Goal: Task Accomplishment & Management: Manage account settings

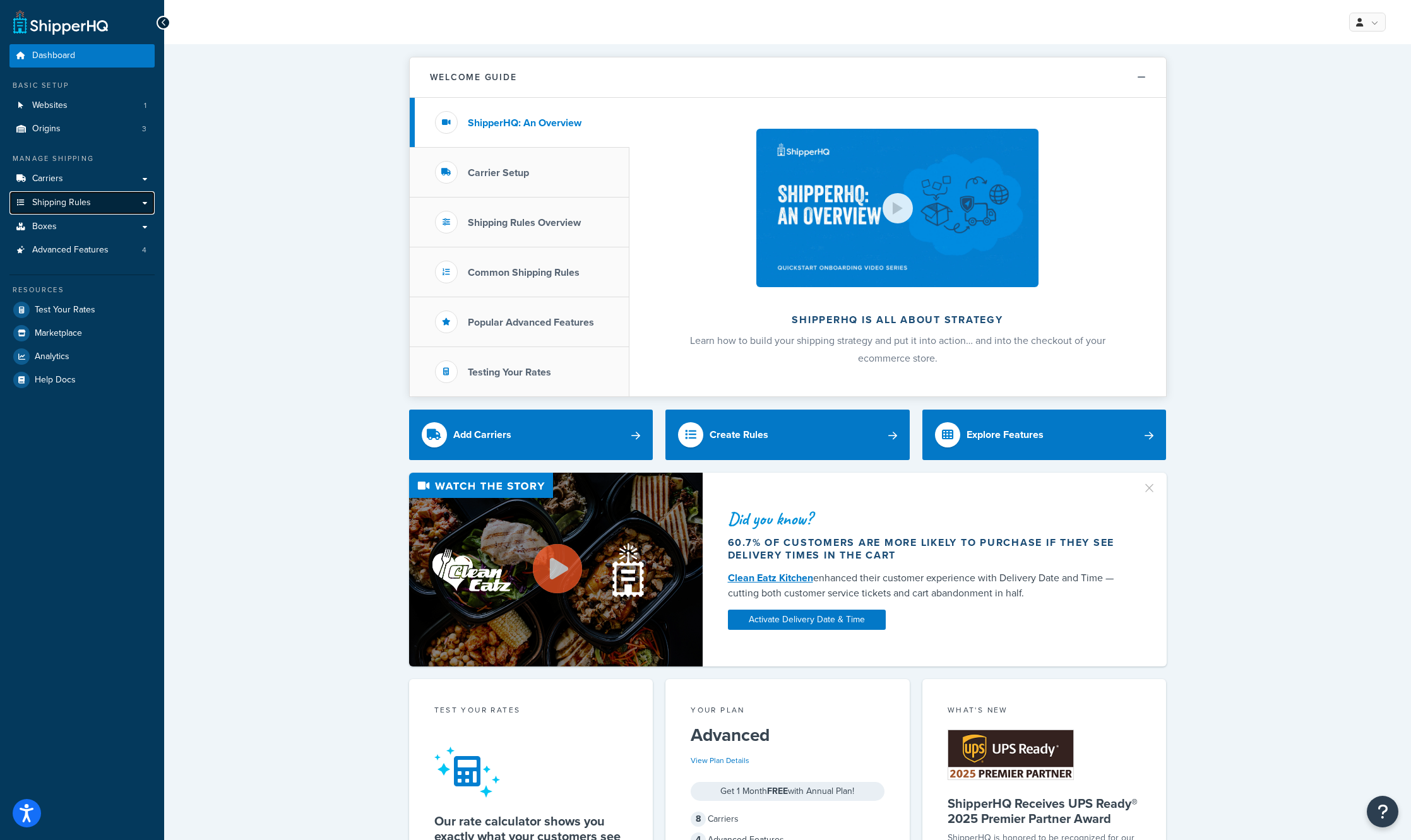
click at [62, 204] on span "Shipping Rules" at bounding box center [61, 203] width 59 height 11
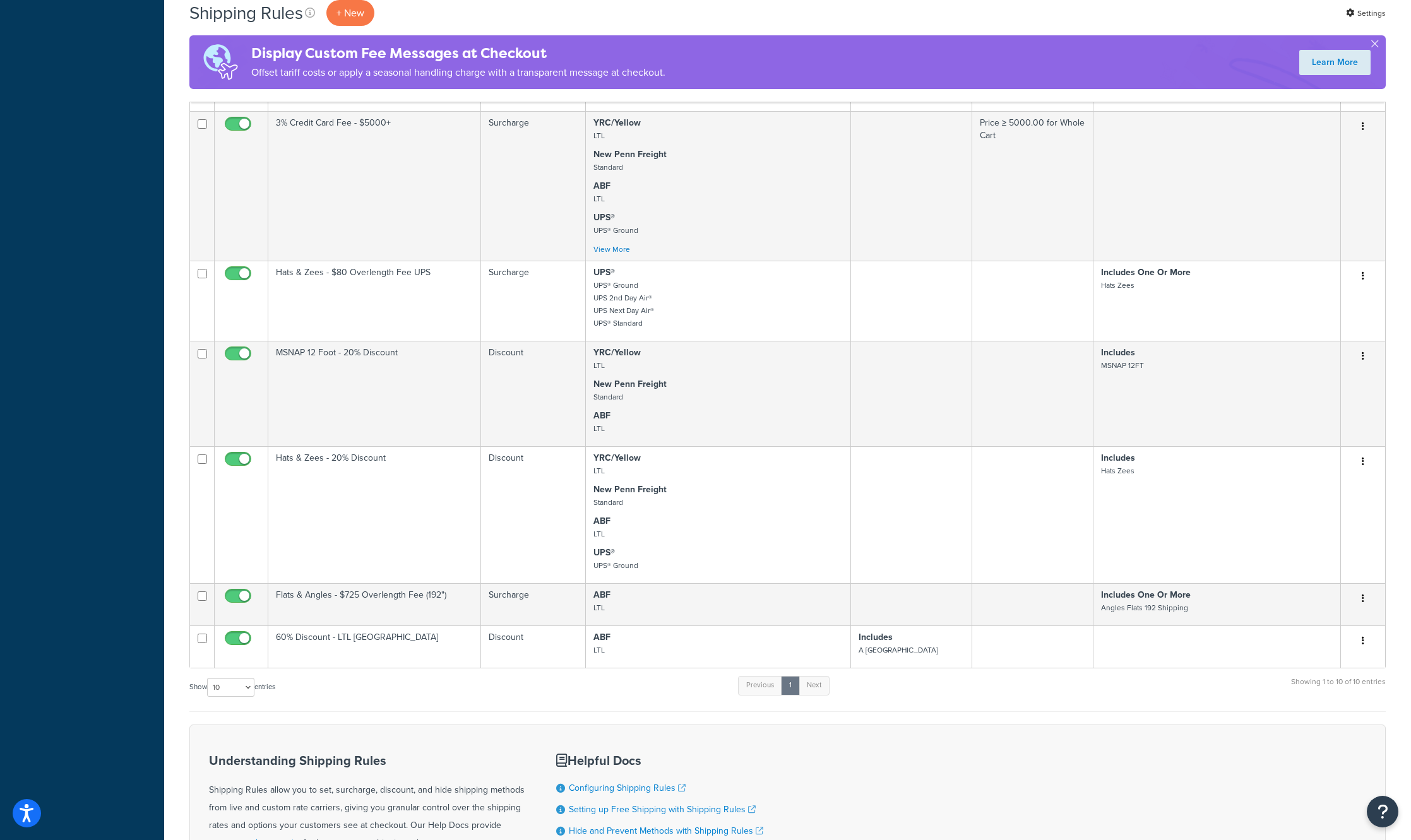
scroll to position [568, 0]
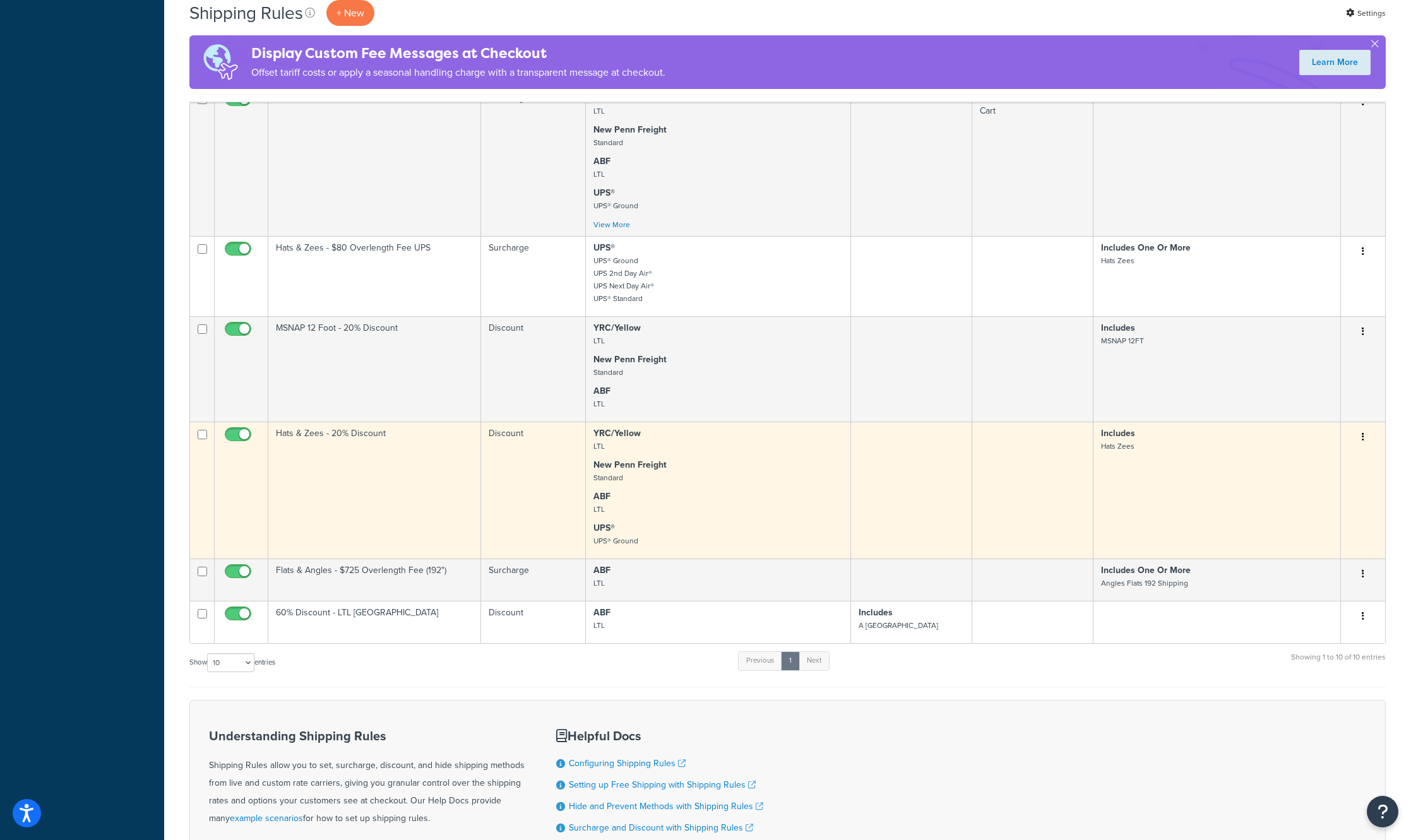
click at [245, 437] on input "checkbox" at bounding box center [239, 437] width 34 height 16
checkbox input "false"
click at [1362, 441] on icon "button" at bounding box center [1362, 436] width 2 height 9
click at [1322, 465] on link "Edit" at bounding box center [1321, 461] width 99 height 26
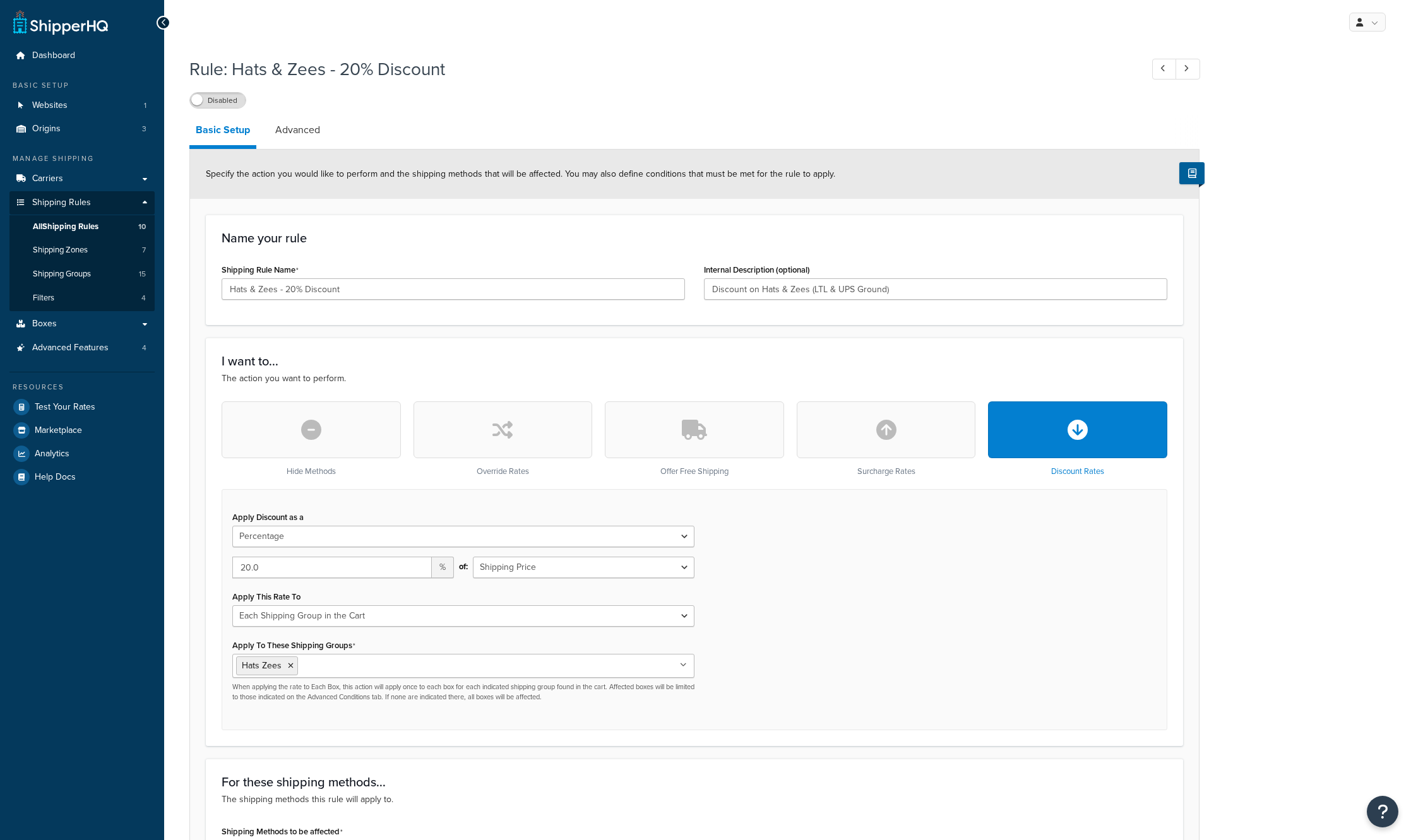
select select "PERCENTAGE"
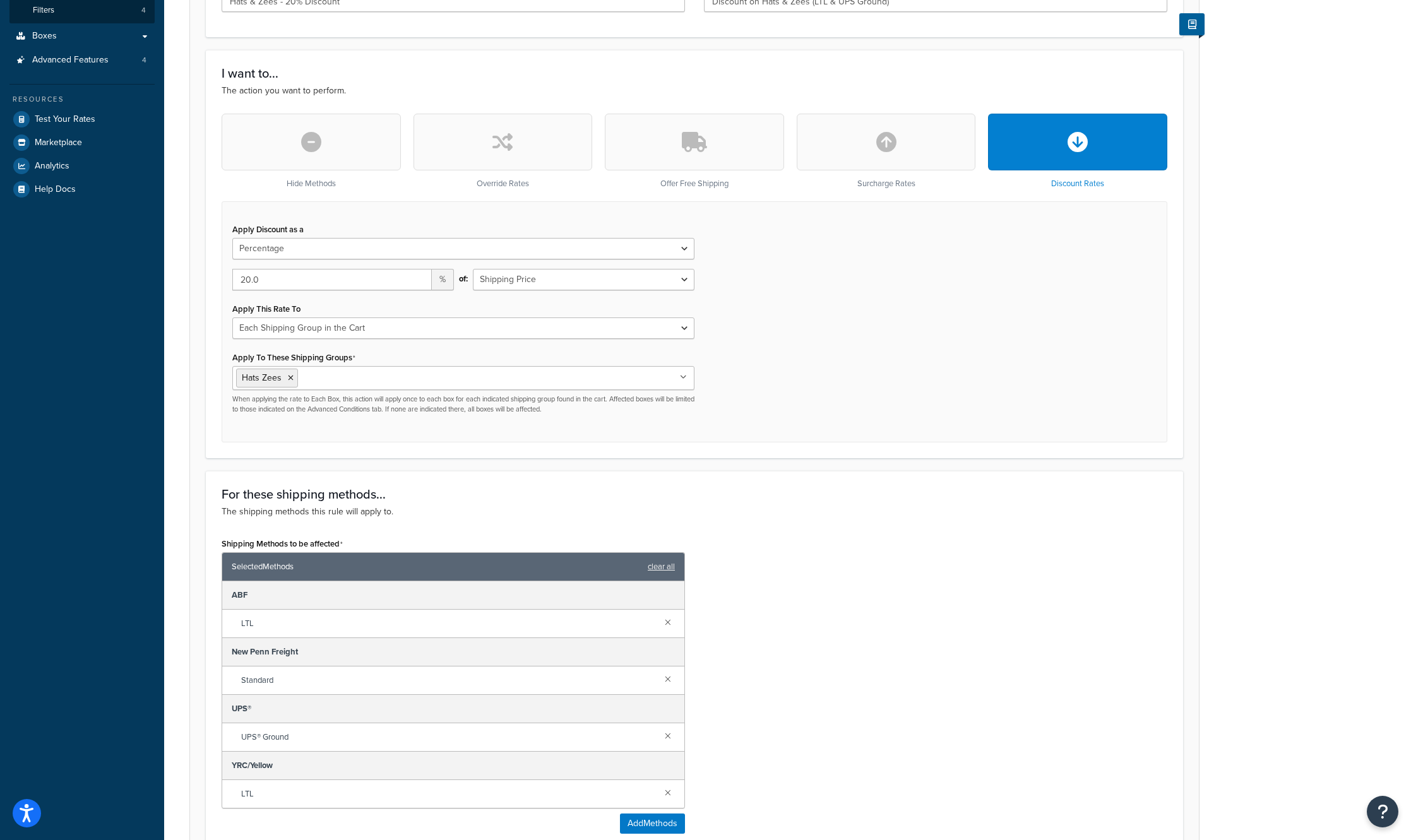
scroll to position [252, 0]
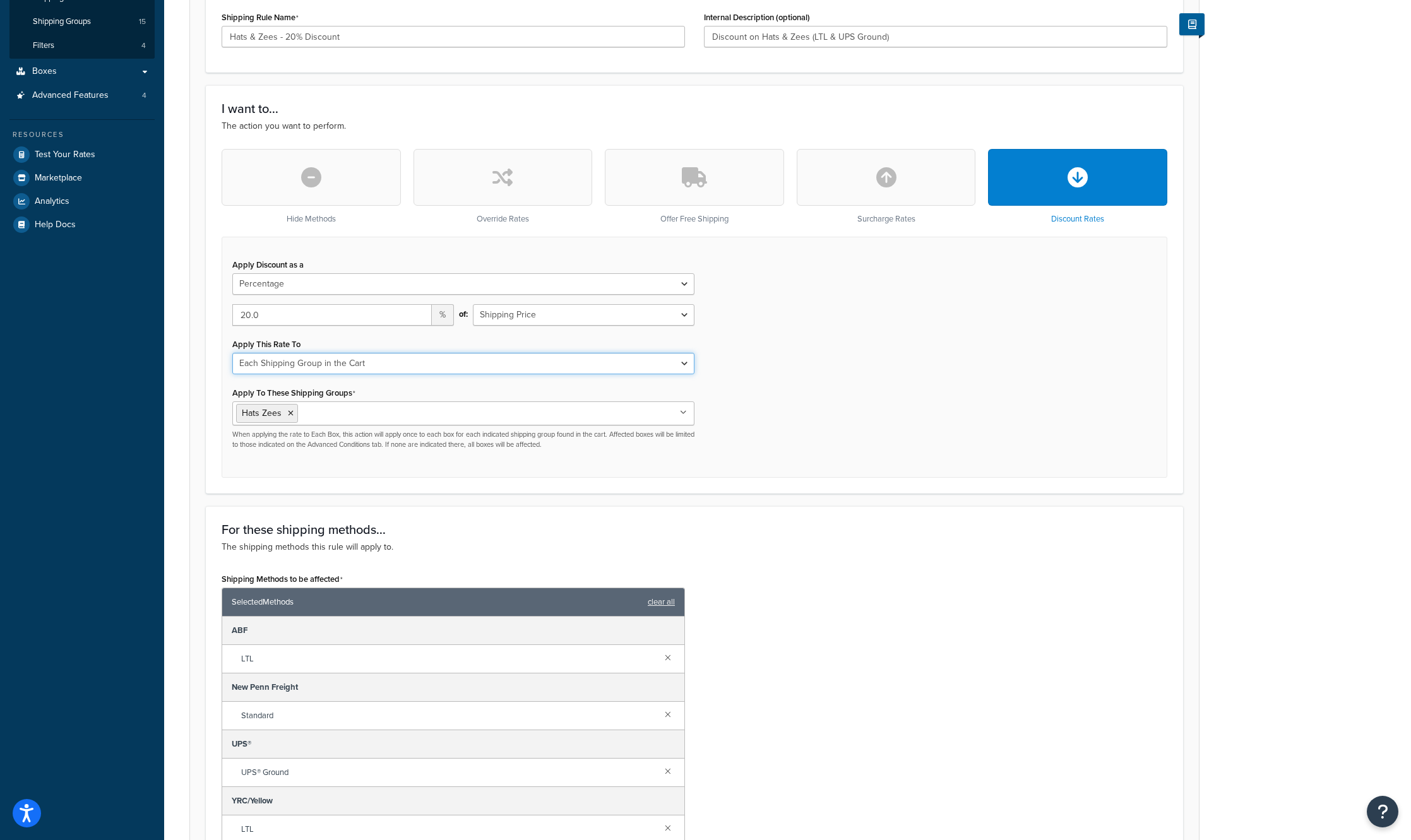
click at [398, 362] on select "Entire Cart Each Shipment in the Cart Each Origin in the Cart Each Shipping Gro…" at bounding box center [463, 363] width 462 height 21
click at [1007, 395] on div "Apply Discount as a Flat Rate Percentage Flat Rate & Percentage 20.0 % of: Ship…" at bounding box center [694, 357] width 945 height 241
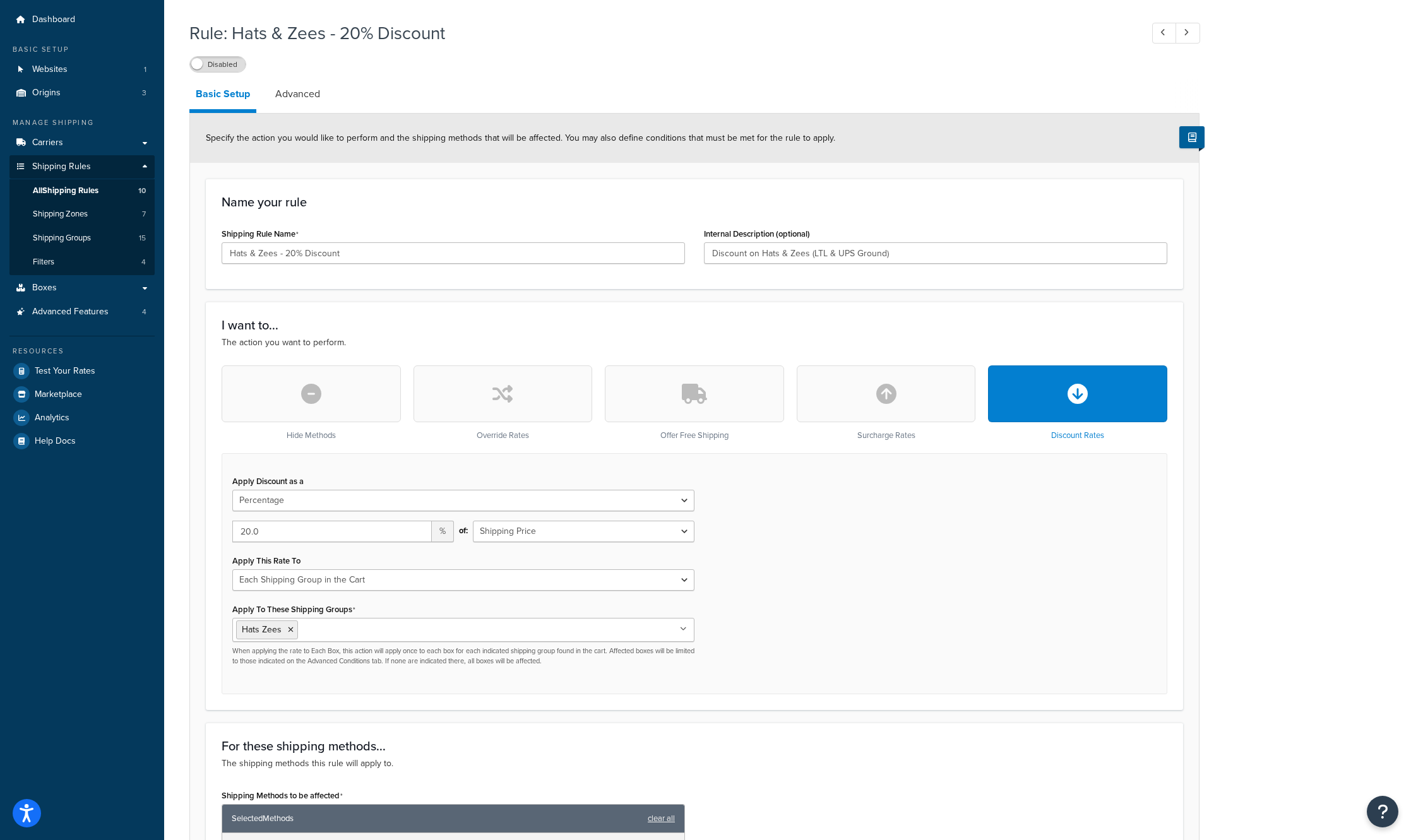
scroll to position [0, 0]
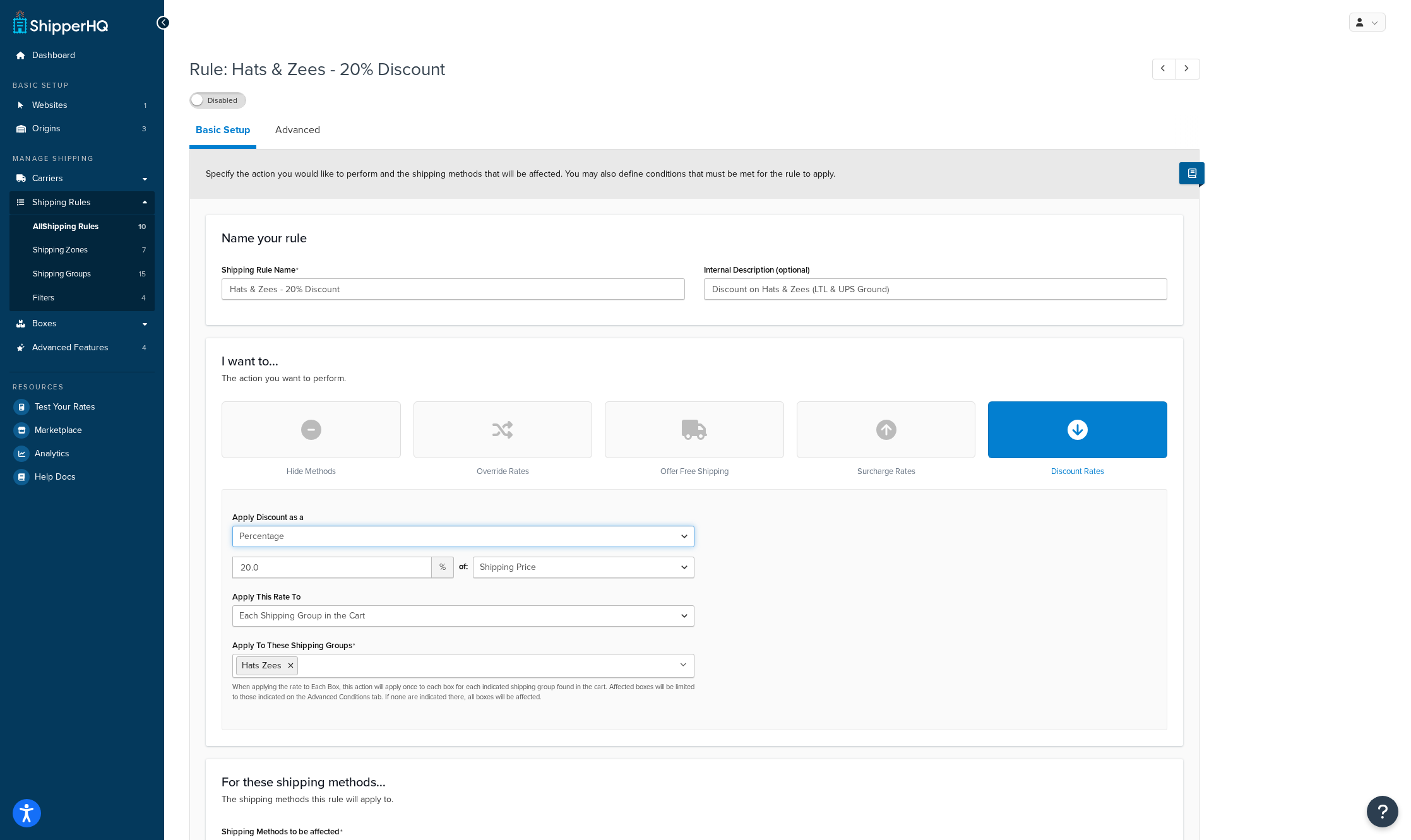
click at [308, 534] on select "Flat Rate Percentage Flat Rate & Percentage" at bounding box center [463, 537] width 462 height 21
click at [818, 551] on div "Apply Discount as a Flat Rate Percentage Flat Rate & Percentage 20.0 % of: Ship…" at bounding box center [694, 609] width 945 height 241
click at [374, 614] on select "Entire Cart Each Shipment in the Cart Each Origin in the Cart Each Shipping Gro…" at bounding box center [463, 616] width 462 height 21
select select "ENTIRE_CART"
click at [232, 605] on select "Entire Cart Each Shipment in the Cart Each Origin in the Cart Each Shipping Gro…" at bounding box center [463, 616] width 462 height 21
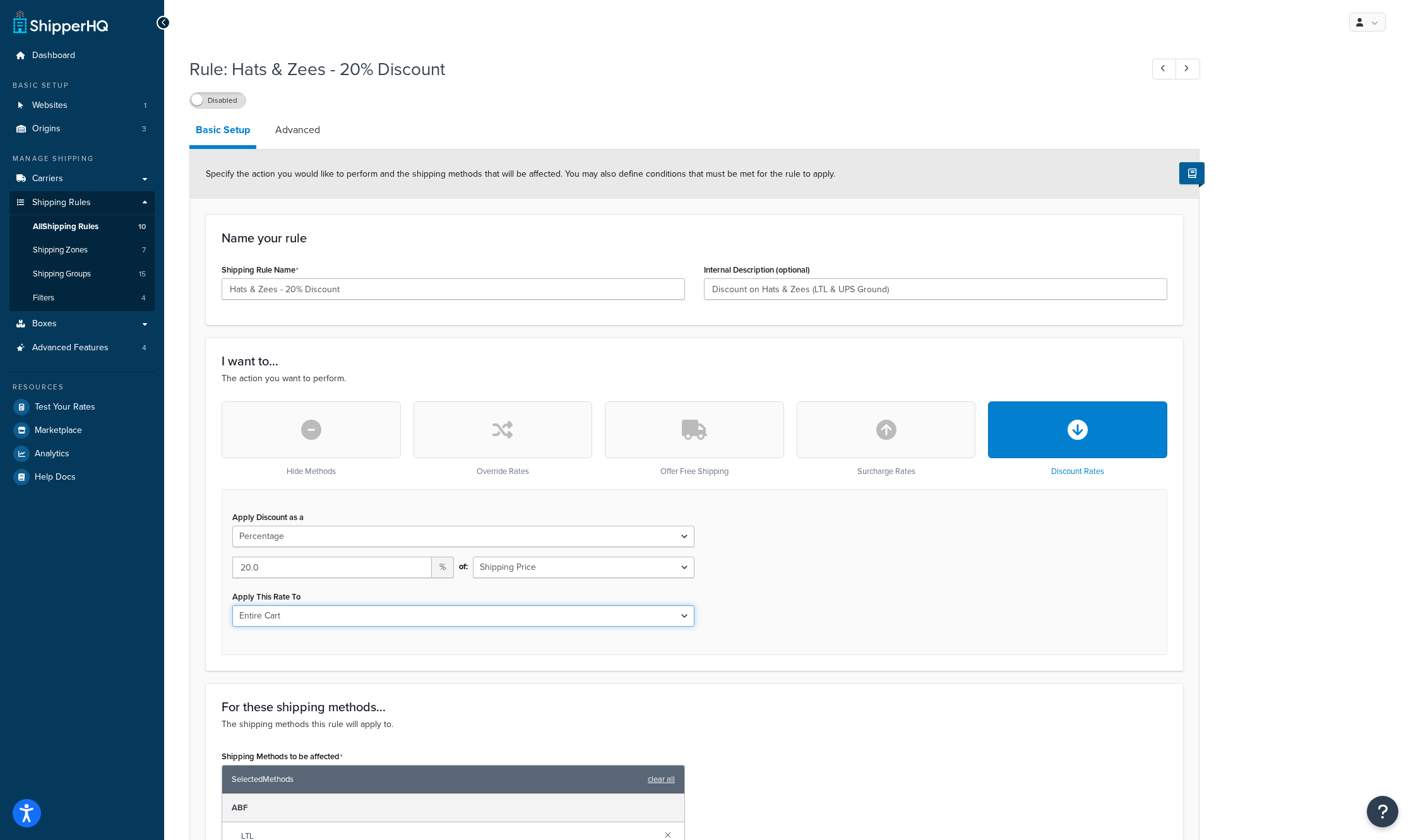
click at [620, 606] on select "Entire Cart Each Shipment in the Cart Each Origin in the Cart Each Shipping Gro…" at bounding box center [463, 616] width 462 height 21
click at [873, 612] on div "Apply Discount as a Flat Rate Percentage Flat Rate & Percentage 20.0 % of: Ship…" at bounding box center [694, 572] width 945 height 166
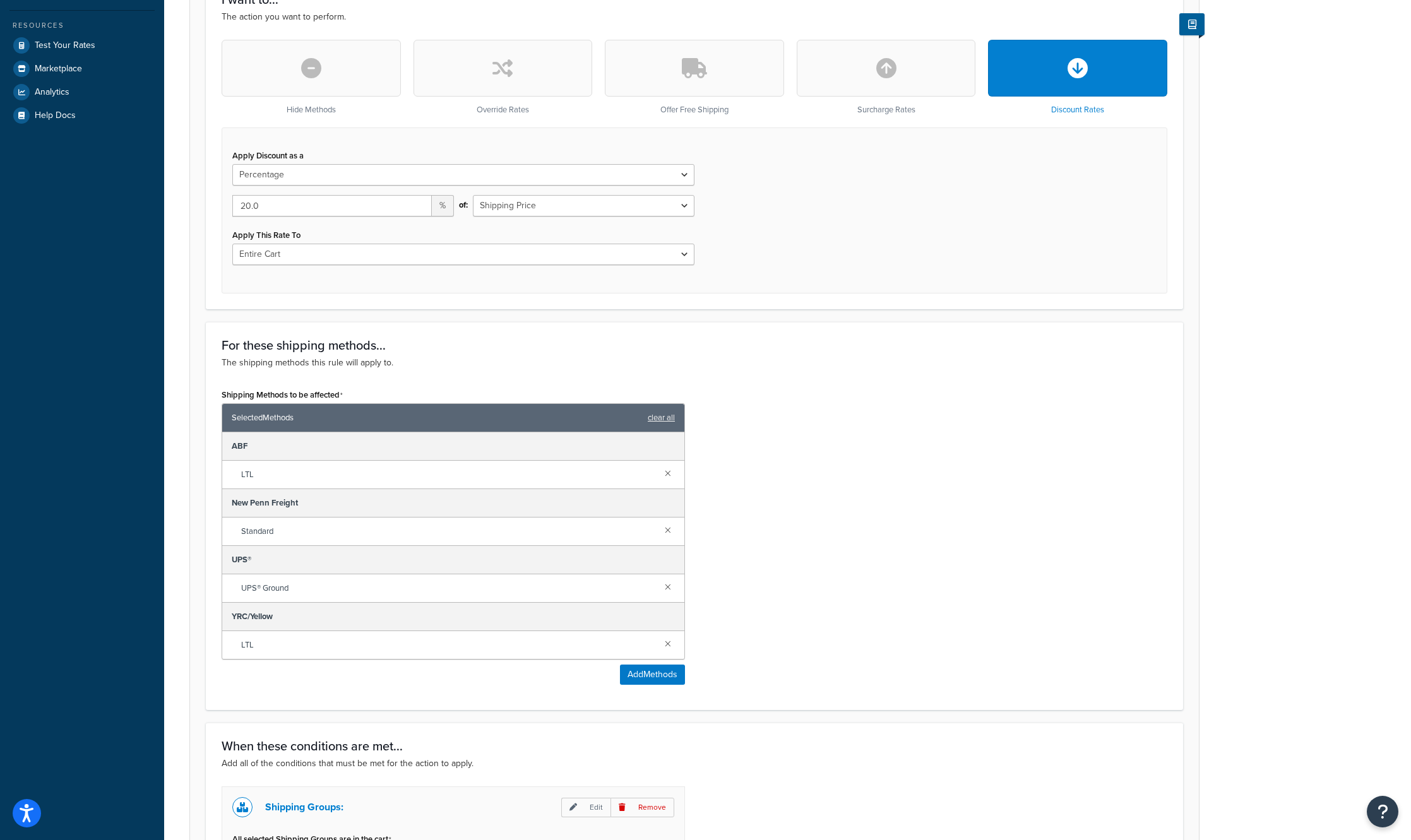
scroll to position [573, 0]
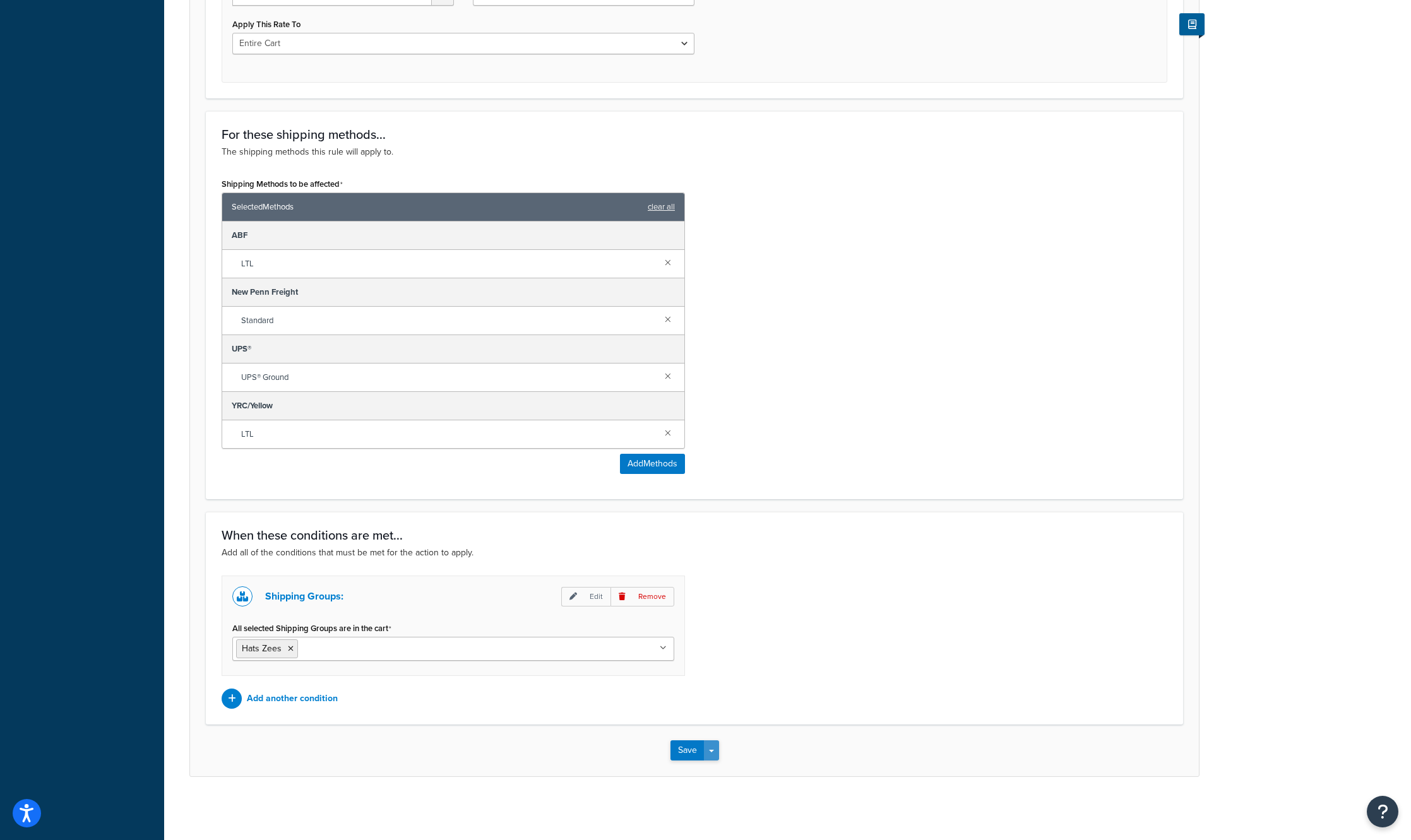
click at [707, 744] on button "Save Dropdown" at bounding box center [711, 750] width 15 height 20
click at [714, 774] on button "Save and Edit" at bounding box center [731, 774] width 122 height 27
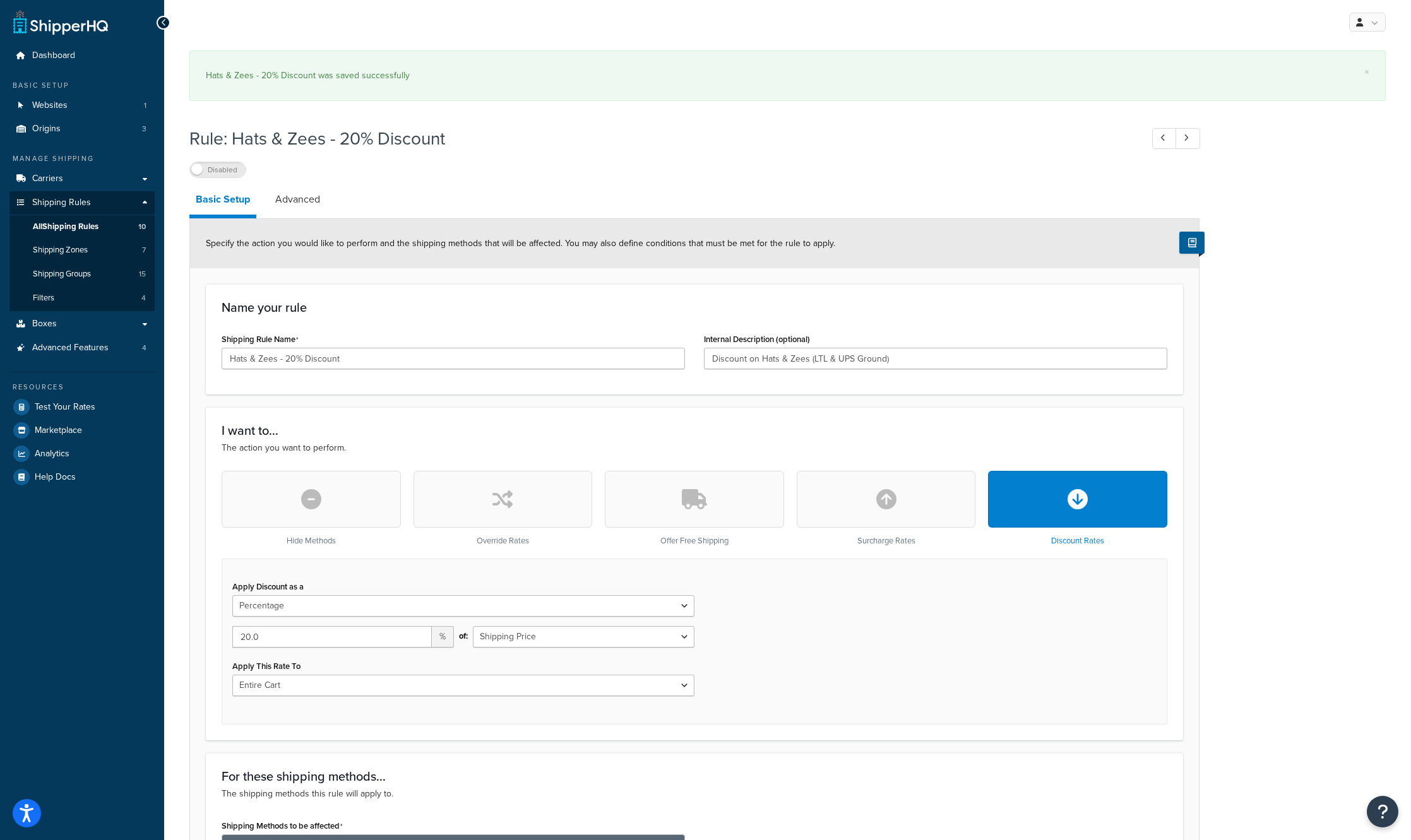
select select "PERCENTAGE"
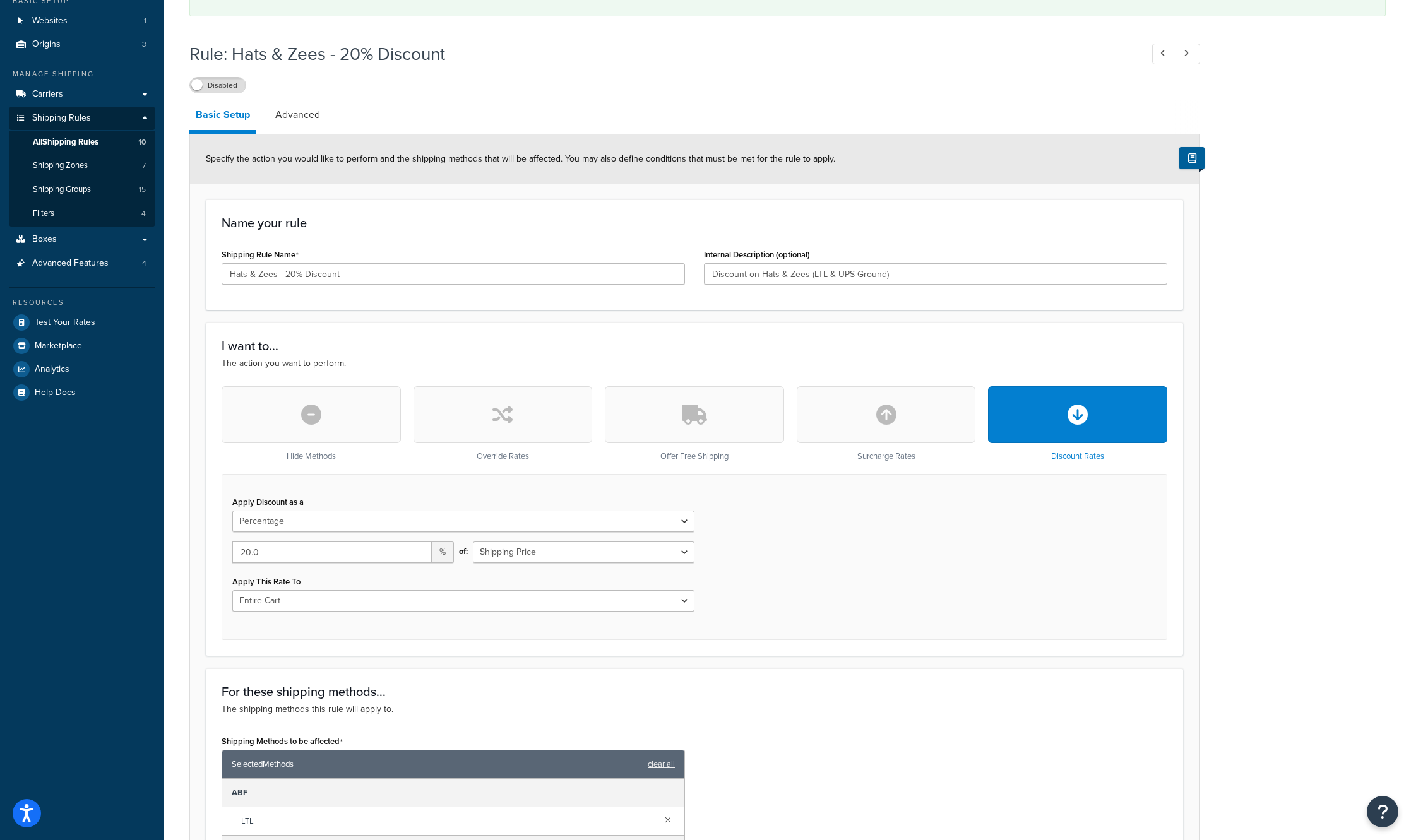
scroll to position [126, 0]
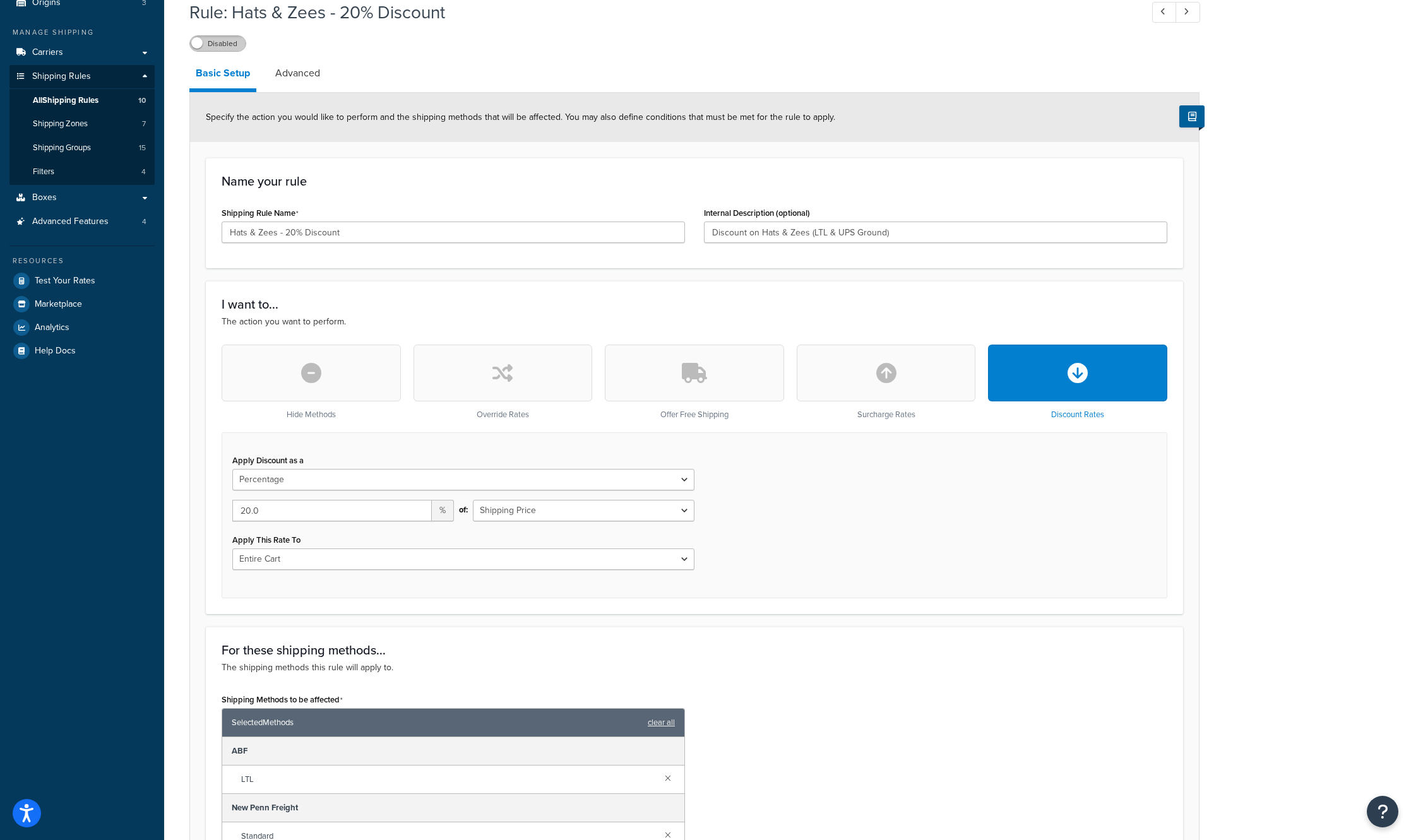
click at [220, 44] on label "Disabled" at bounding box center [217, 44] width 56 height 15
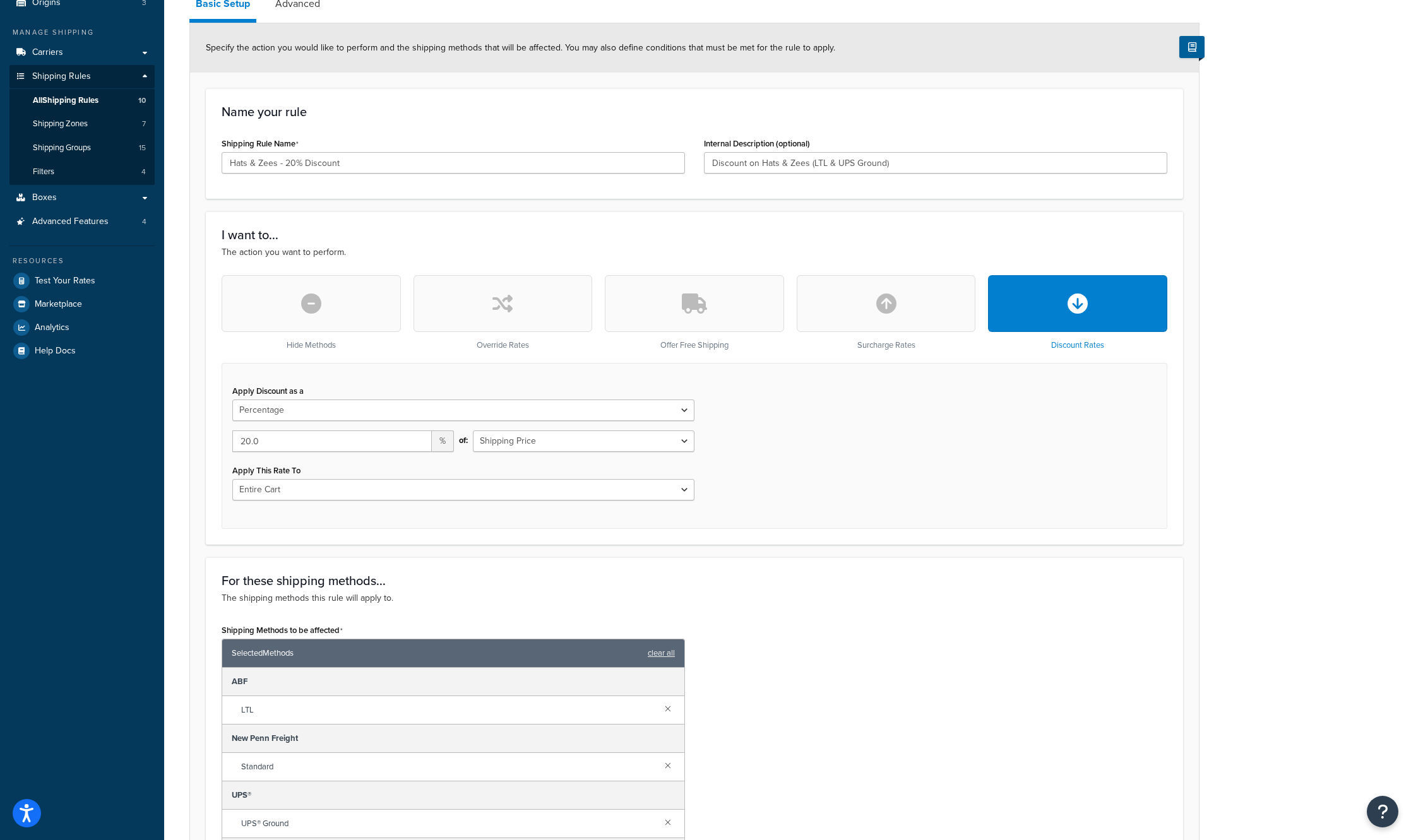
click at [921, 424] on div "Apply Discount as a Flat Rate Percentage Flat Rate & Percentage 20.0 % of: Ship…" at bounding box center [694, 446] width 945 height 166
click at [353, 485] on select "Entire Cart Each Shipment in the Cart Each Origin in the Cart Each Shipping Gro…" at bounding box center [463, 489] width 462 height 21
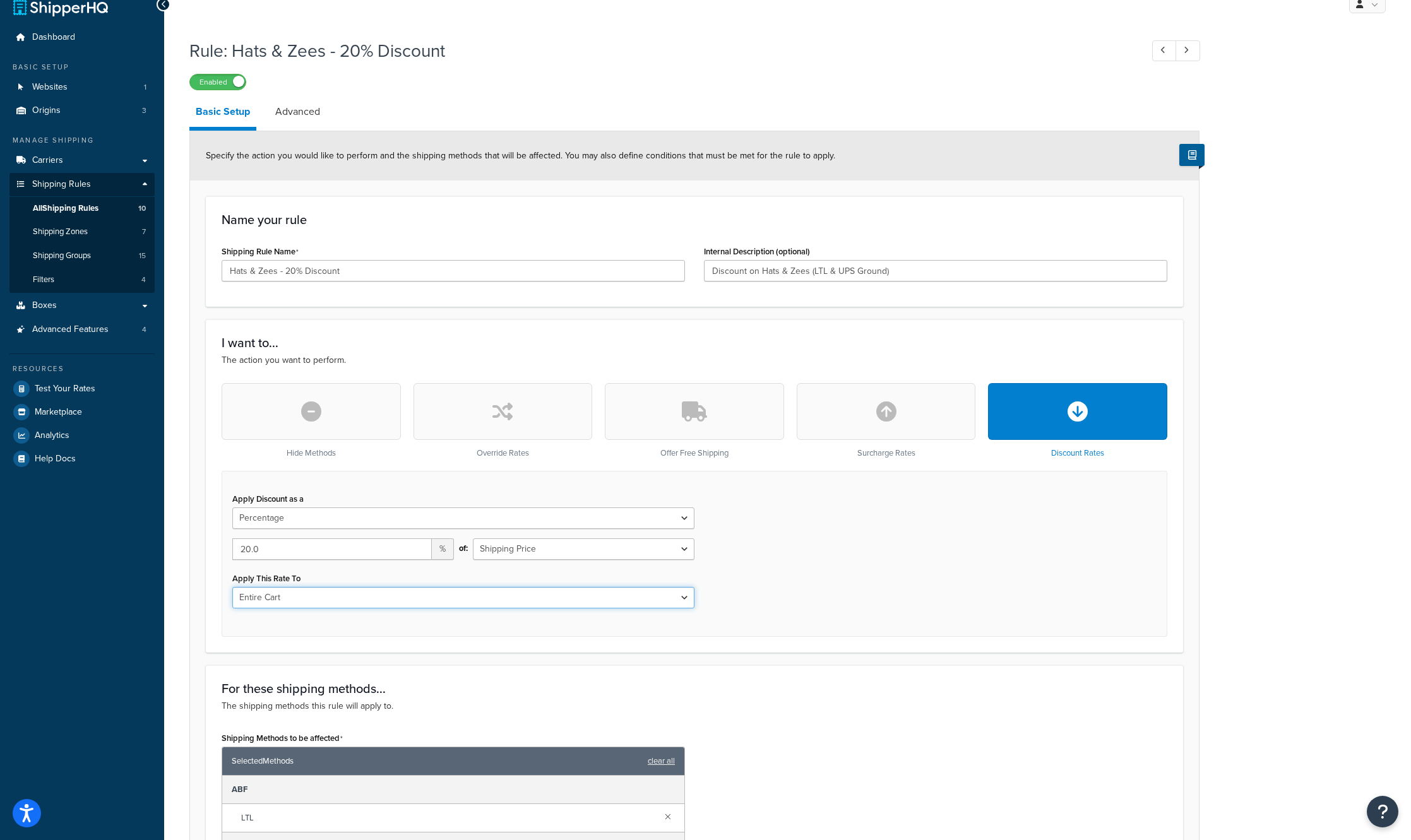
scroll to position [0, 0]
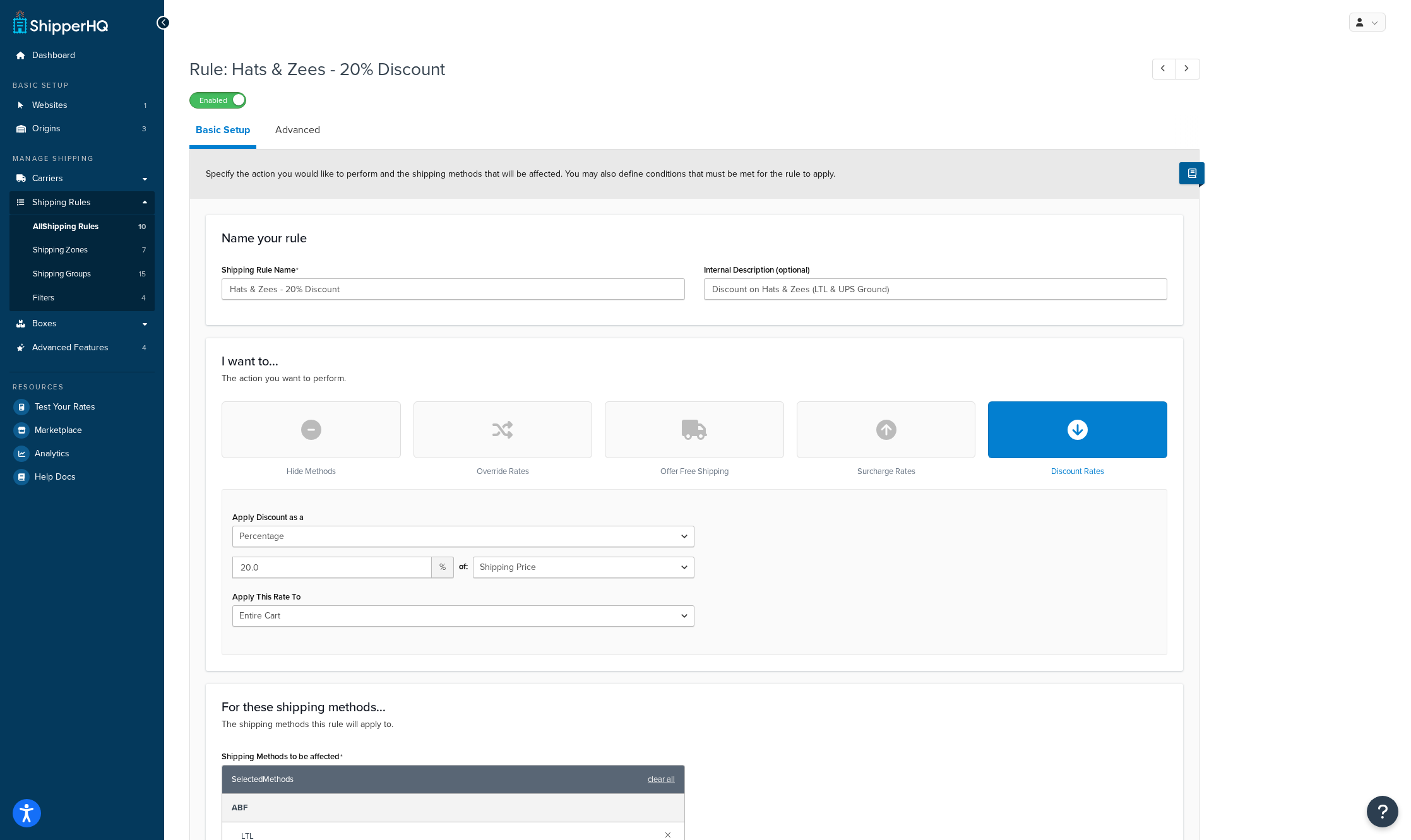
click at [239, 102] on span at bounding box center [239, 99] width 11 height 11
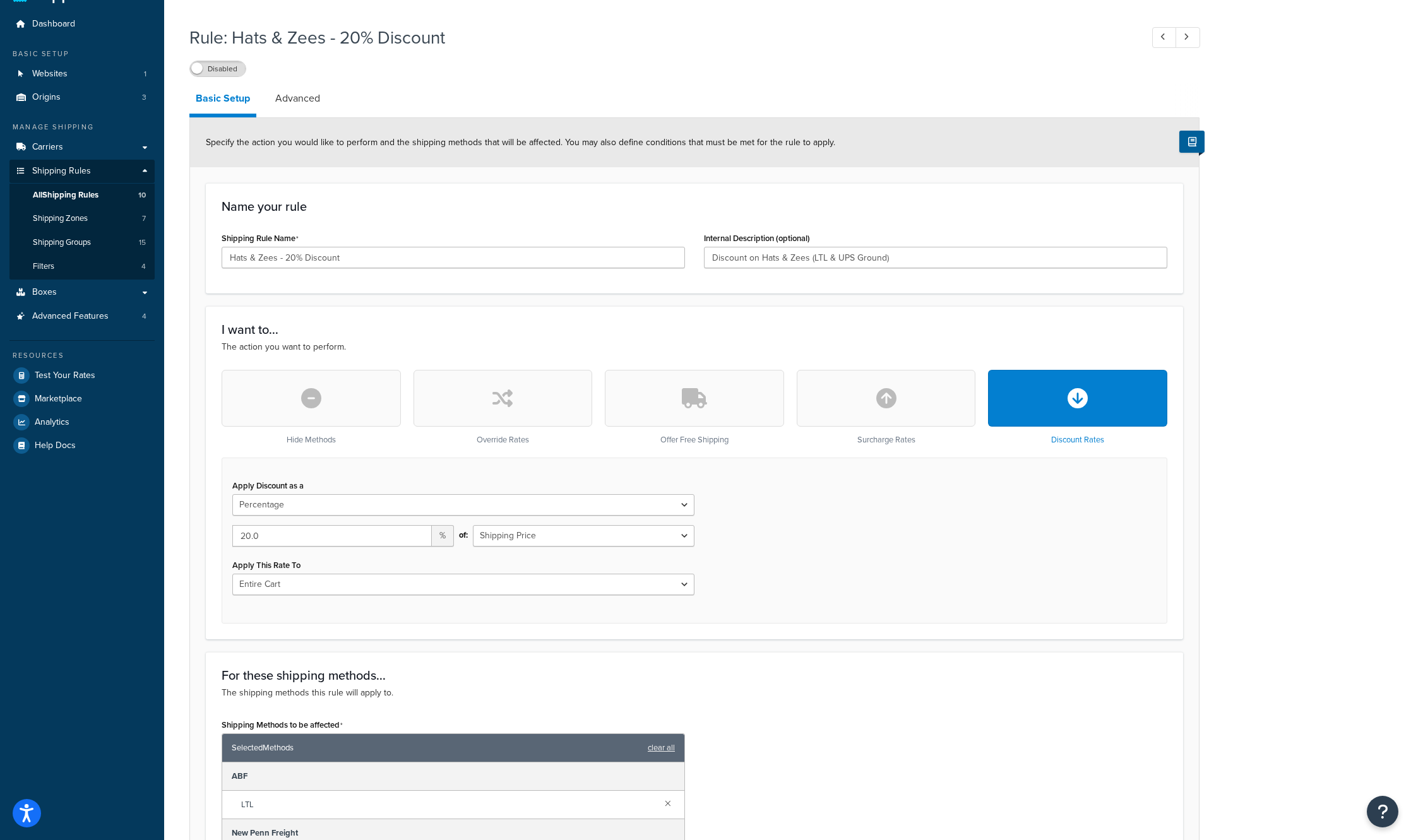
scroll to position [126, 0]
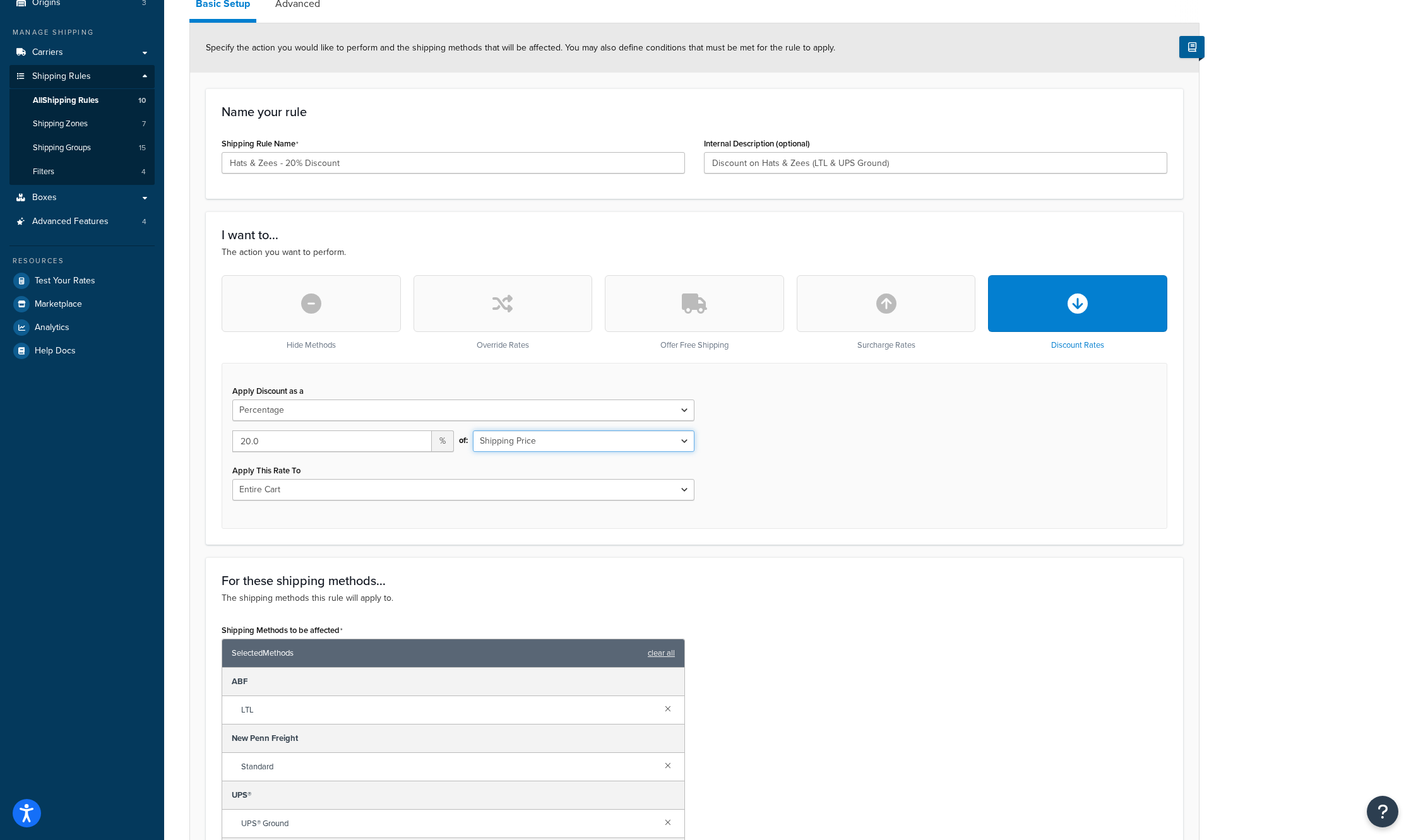
click at [598, 446] on select "Shipping Price Order Value" at bounding box center [584, 441] width 222 height 21
click at [949, 447] on div "Apply Discount as a Flat Rate Percentage Flat Rate & Percentage 20.0 % of: Ship…" at bounding box center [694, 446] width 945 height 166
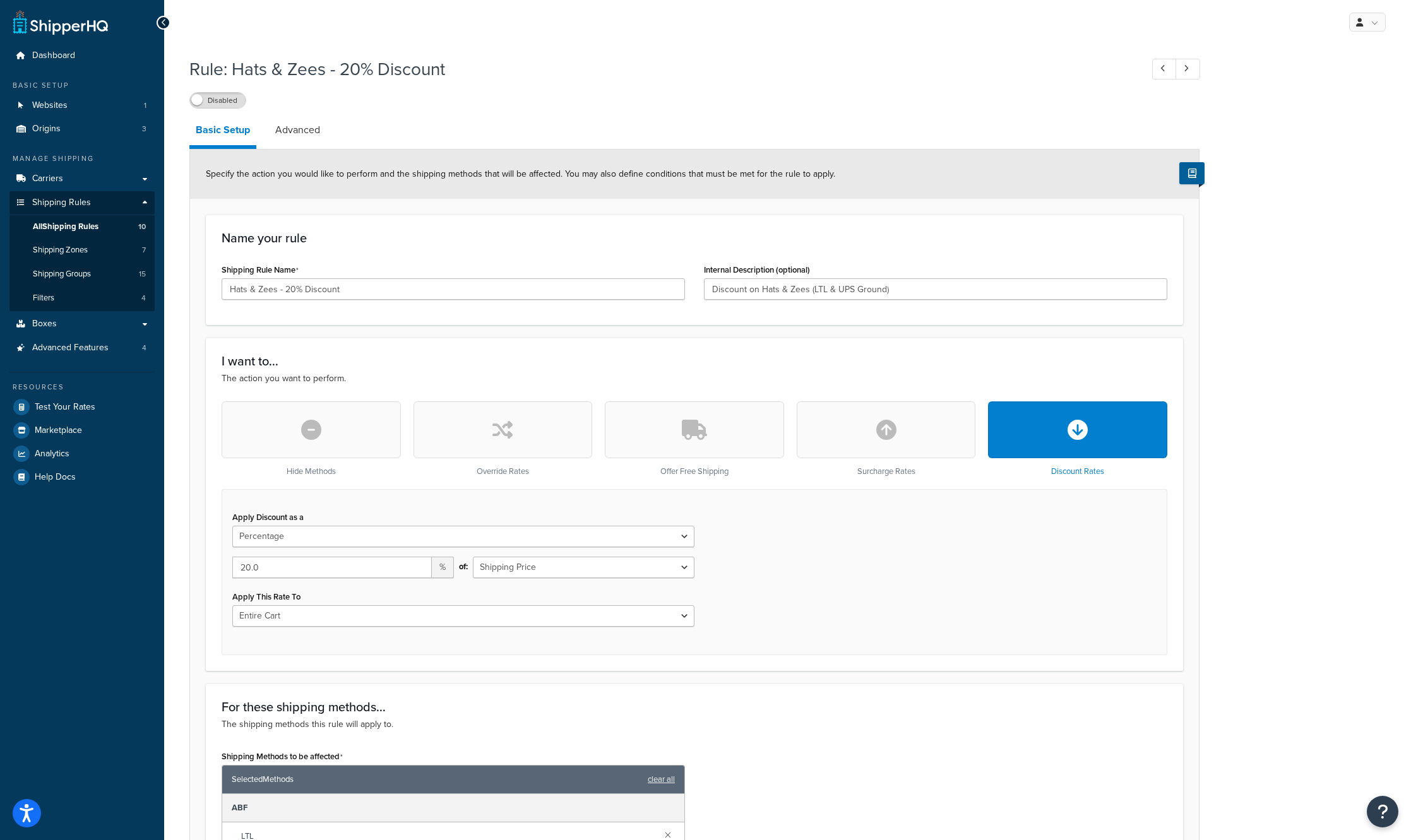
scroll to position [63, 0]
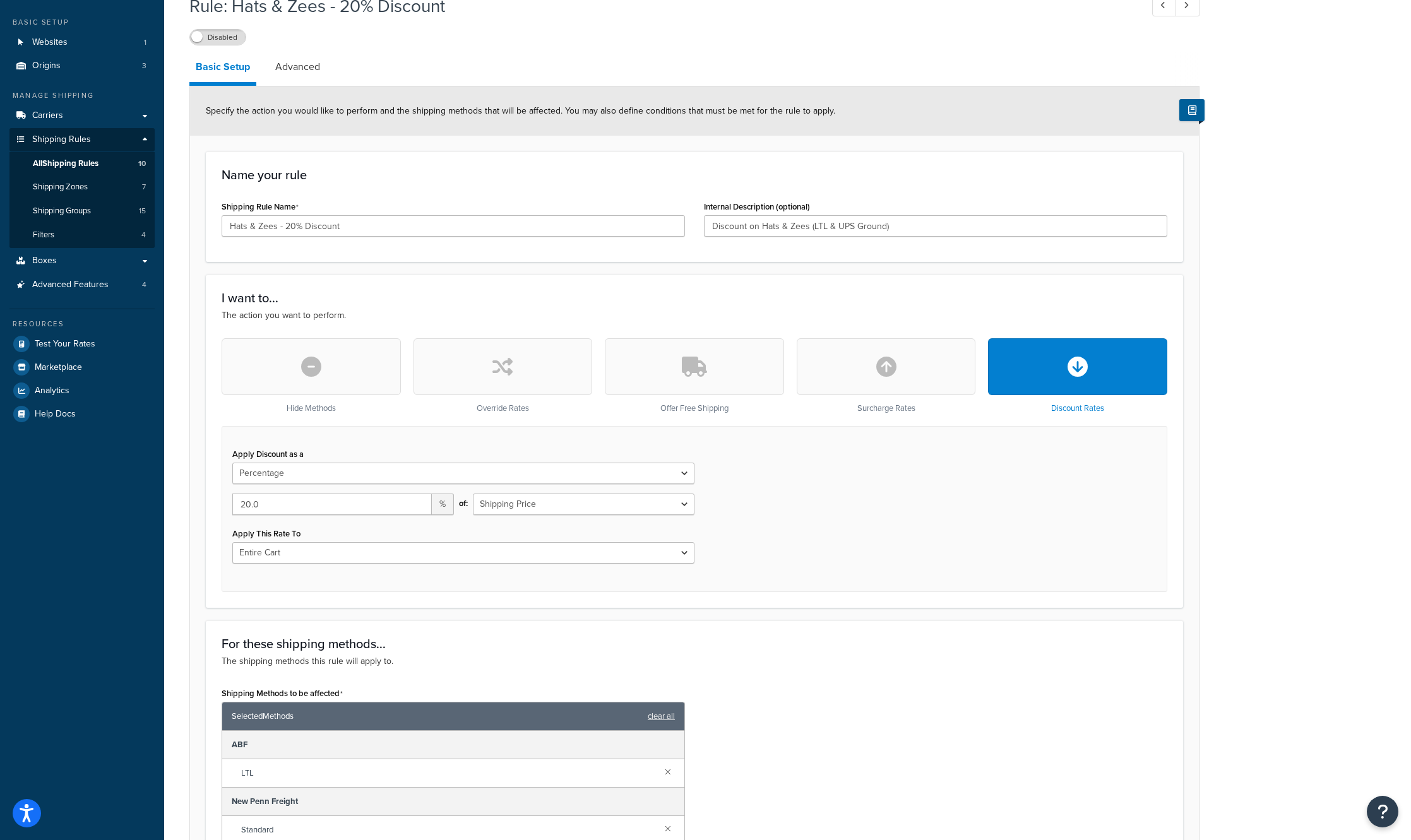
click at [298, 68] on link "Advanced" at bounding box center [297, 67] width 57 height 31
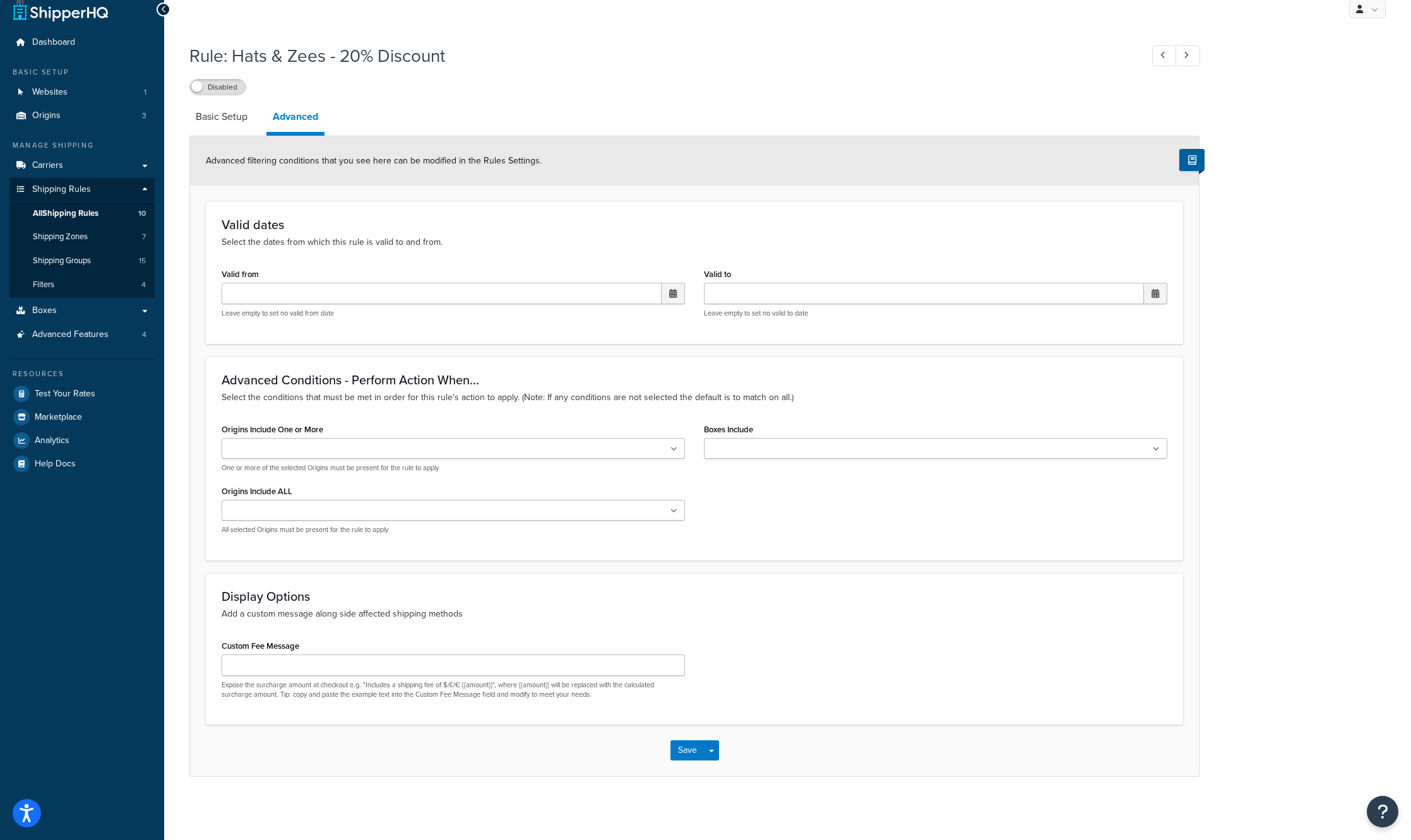
scroll to position [15, 0]
click at [225, 118] on link "Basic Setup" at bounding box center [222, 117] width 64 height 31
select select "PERCENTAGE"
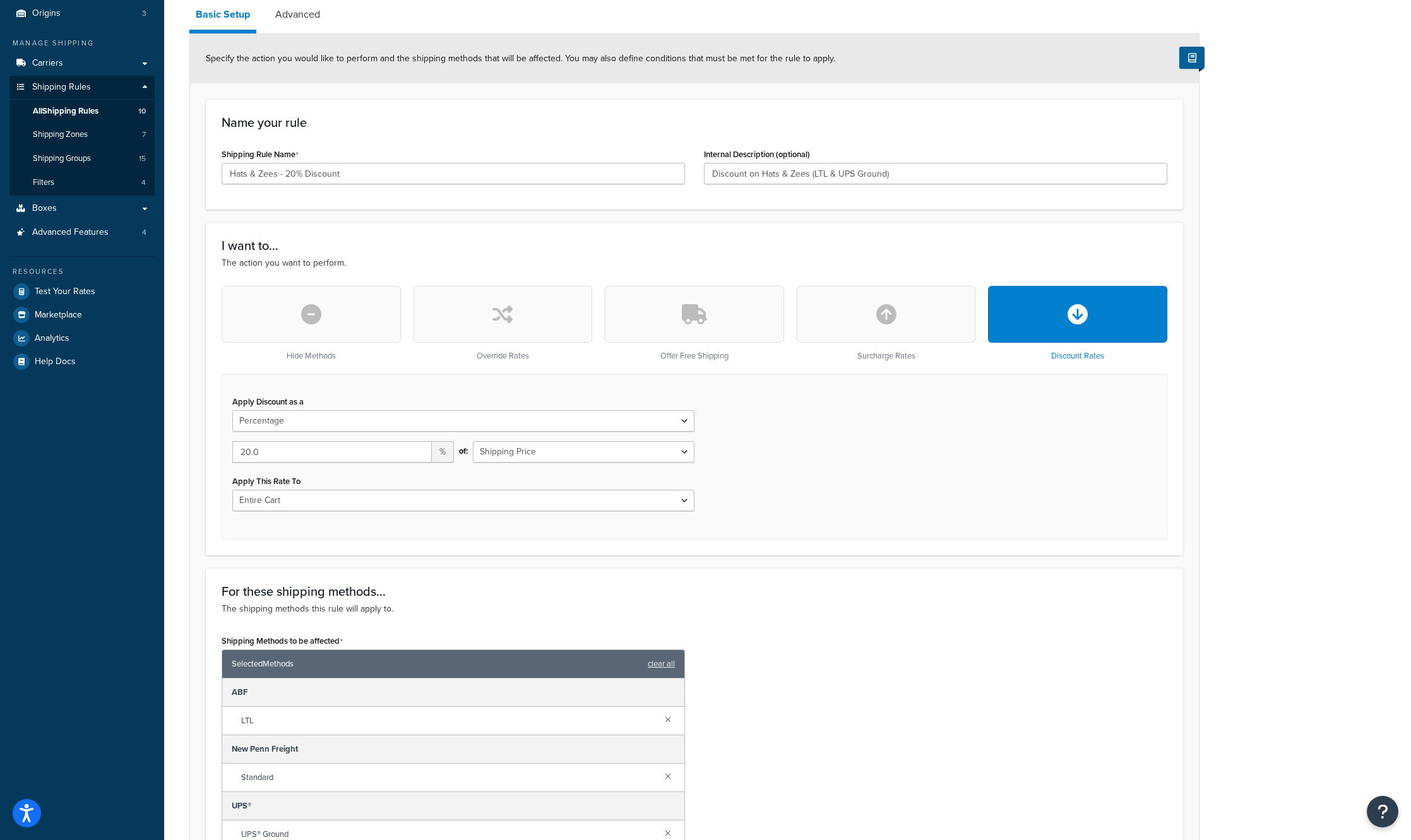
scroll to position [141, 0]
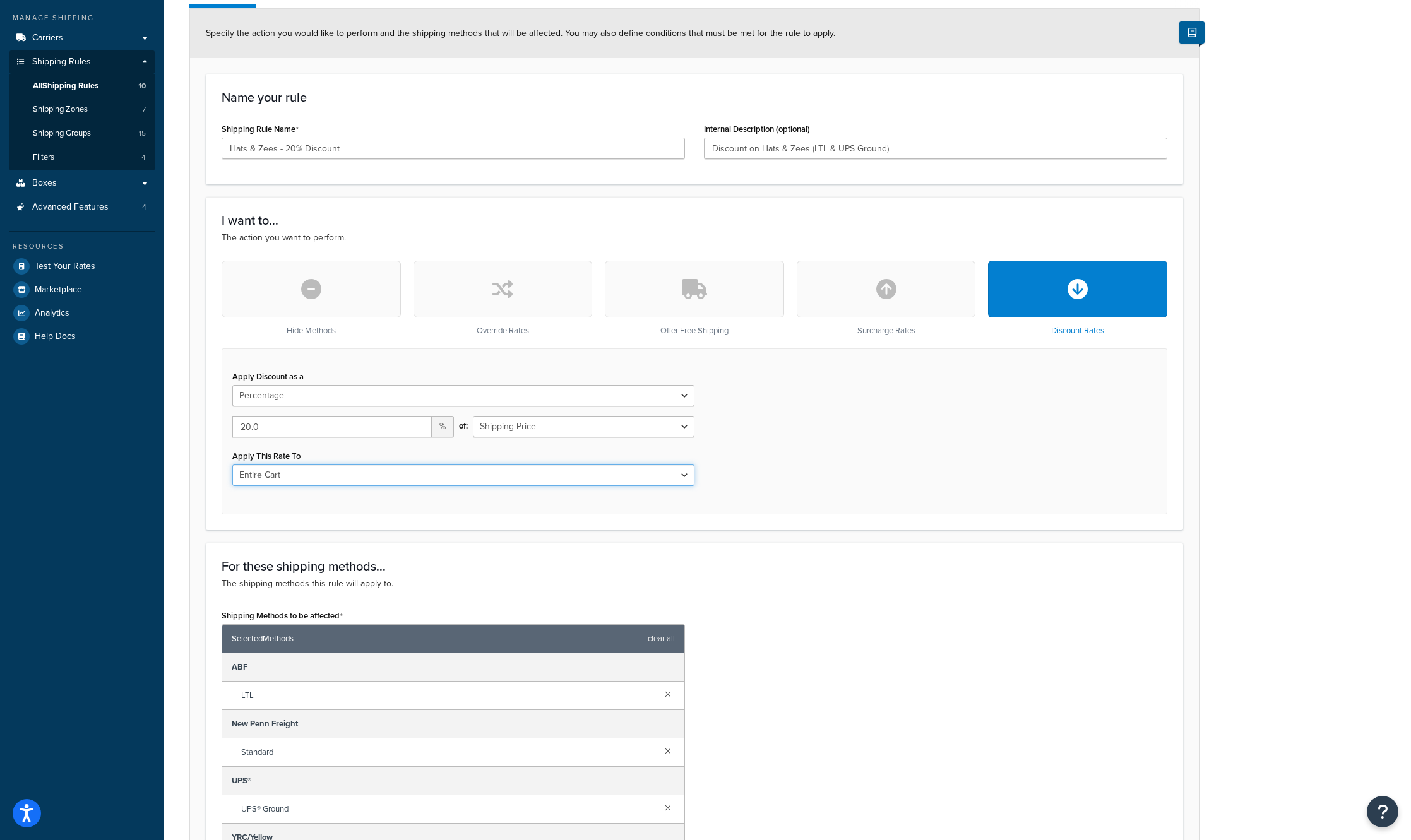
click at [653, 478] on select "Entire Cart Each Shipment in the Cart Each Origin in the Cart Each Shipping Gro…" at bounding box center [463, 475] width 462 height 21
select select "CART"
click at [232, 465] on select "Entire Cart Each Shipment in the Cart Each Origin in the Cart Each Shipping Gro…" at bounding box center [463, 475] width 462 height 21
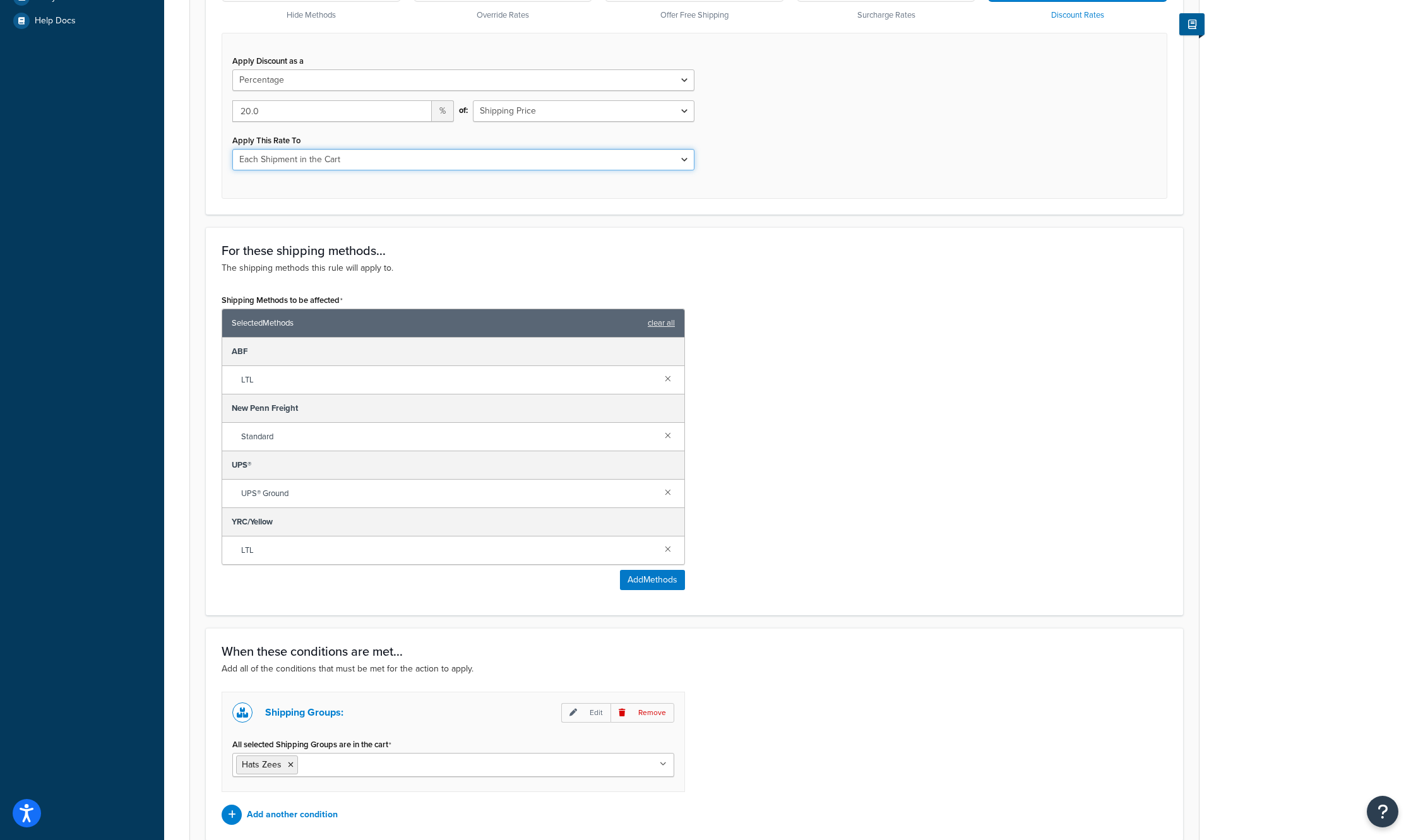
scroll to position [573, 0]
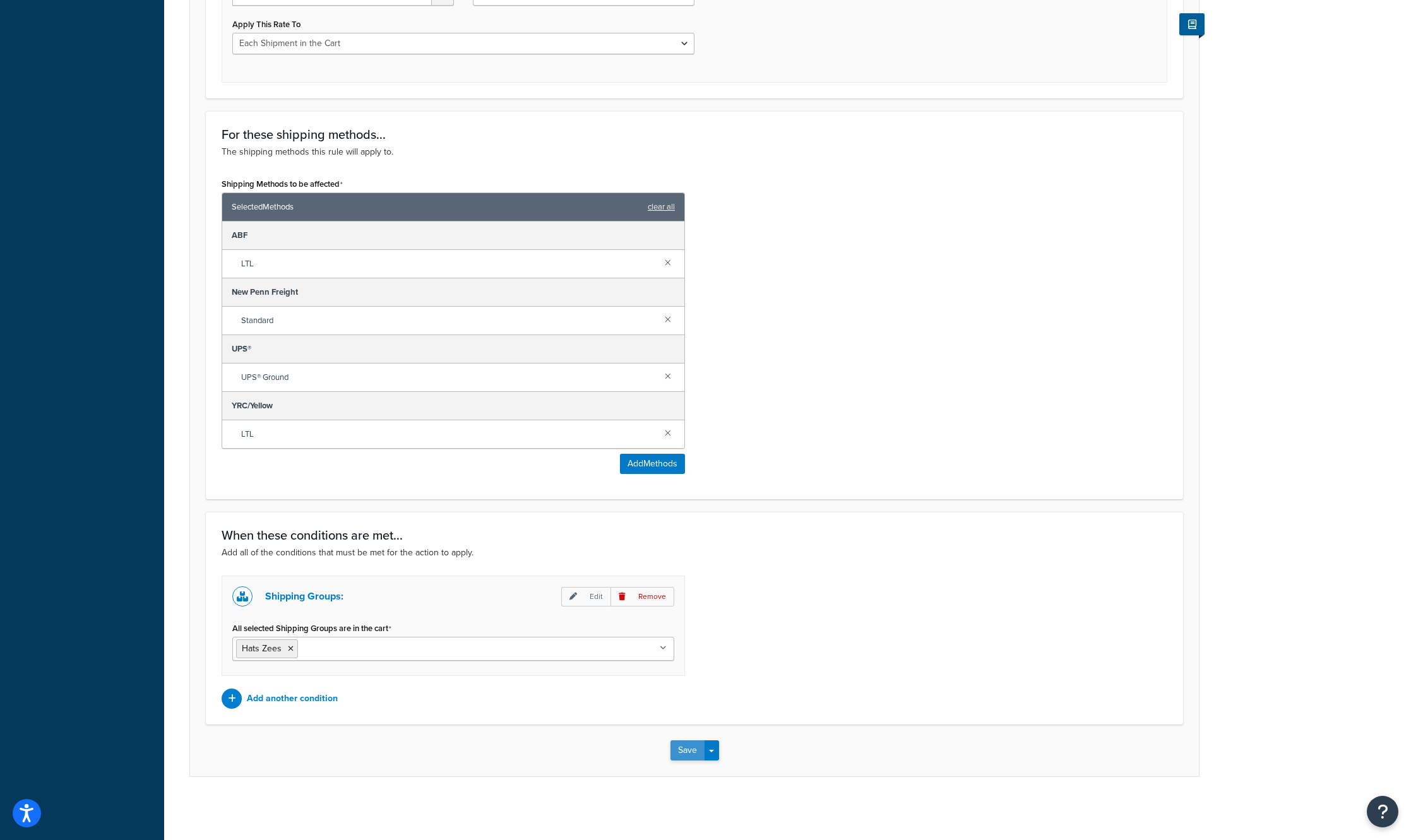
click at [682, 750] on button "Save" at bounding box center [688, 750] width 34 height 20
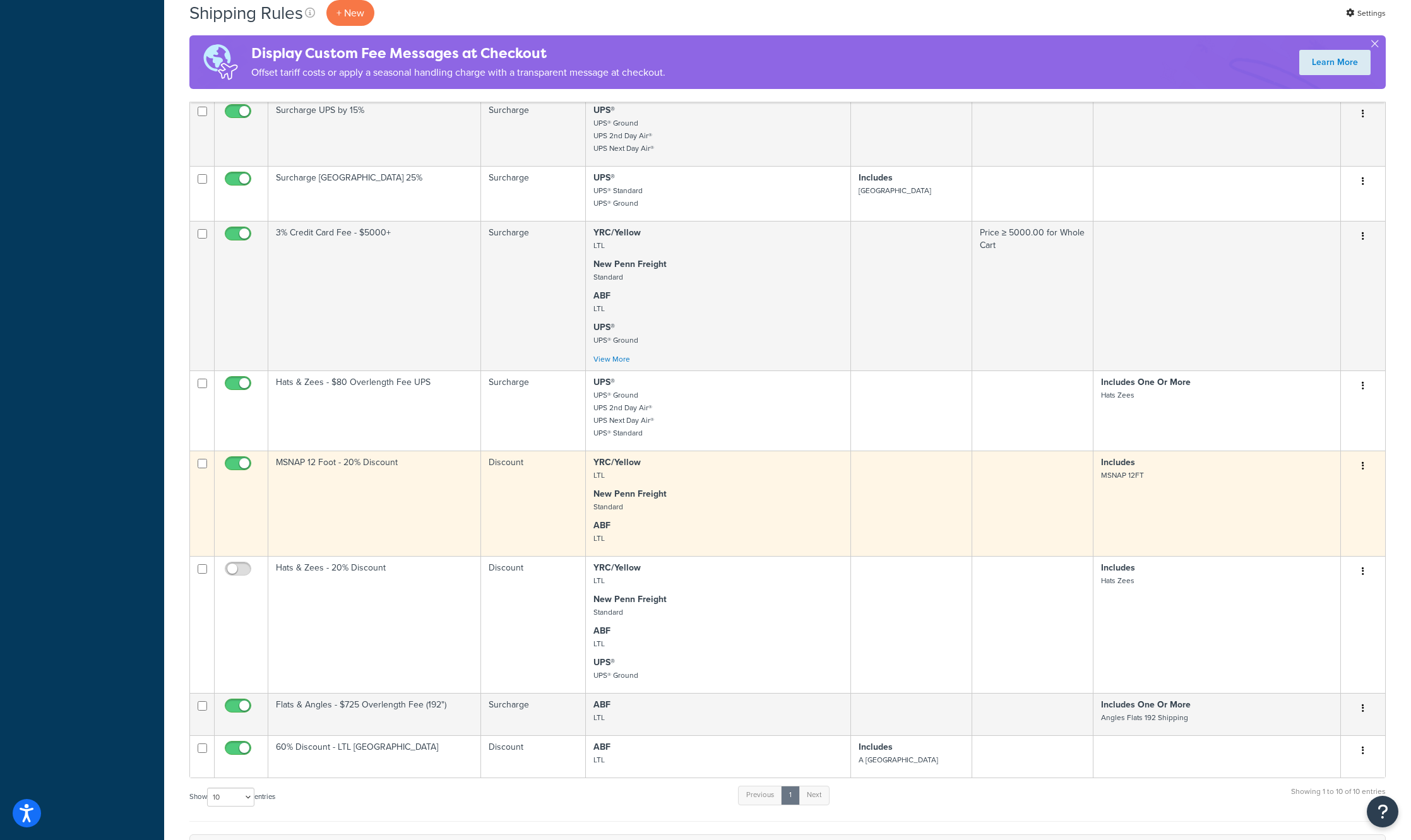
scroll to position [504, 0]
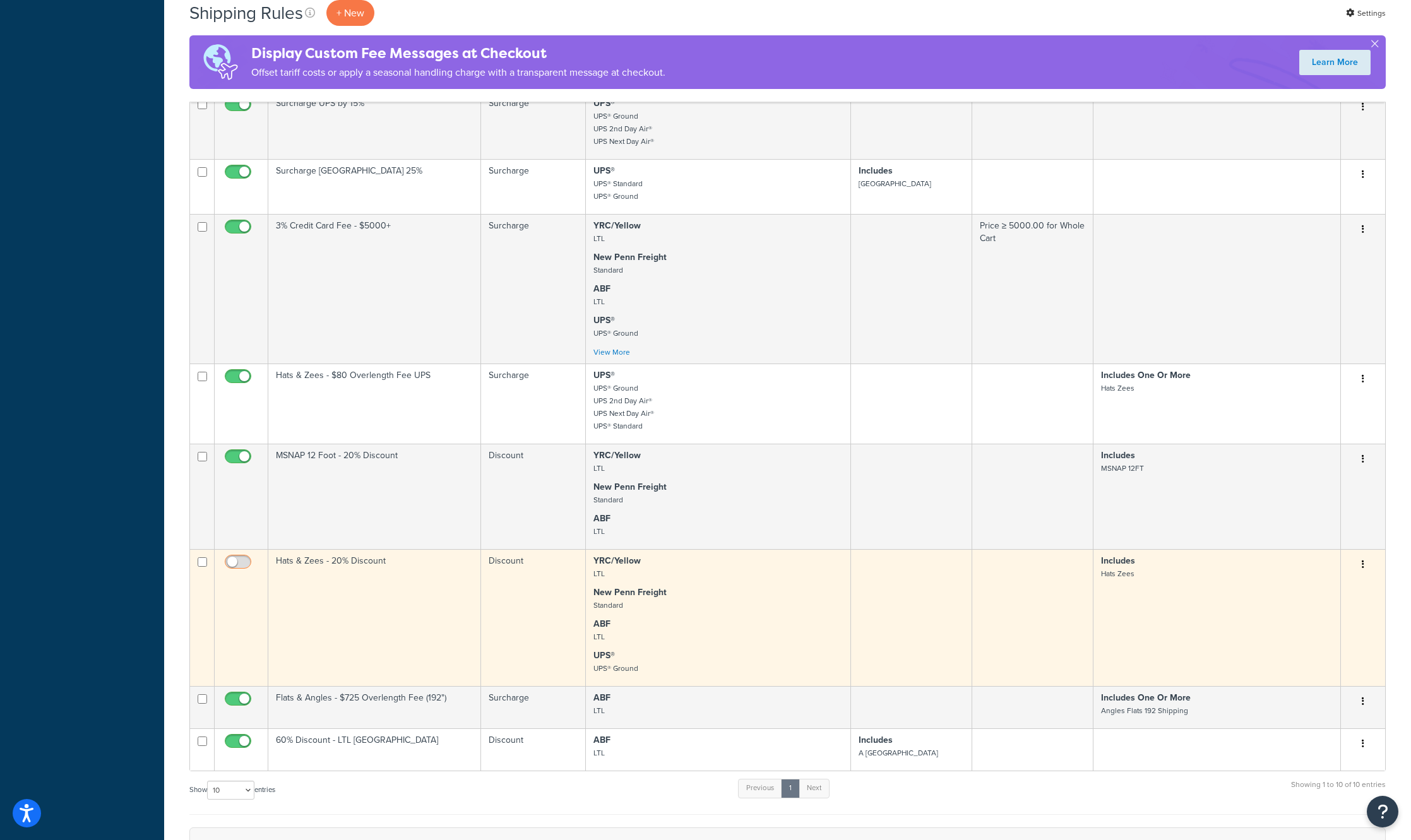
click at [242, 567] on input "checkbox" at bounding box center [239, 565] width 34 height 16
checkbox input "true"
click at [366, 594] on td "Hats & Zees - 20% Discount" at bounding box center [375, 617] width 213 height 137
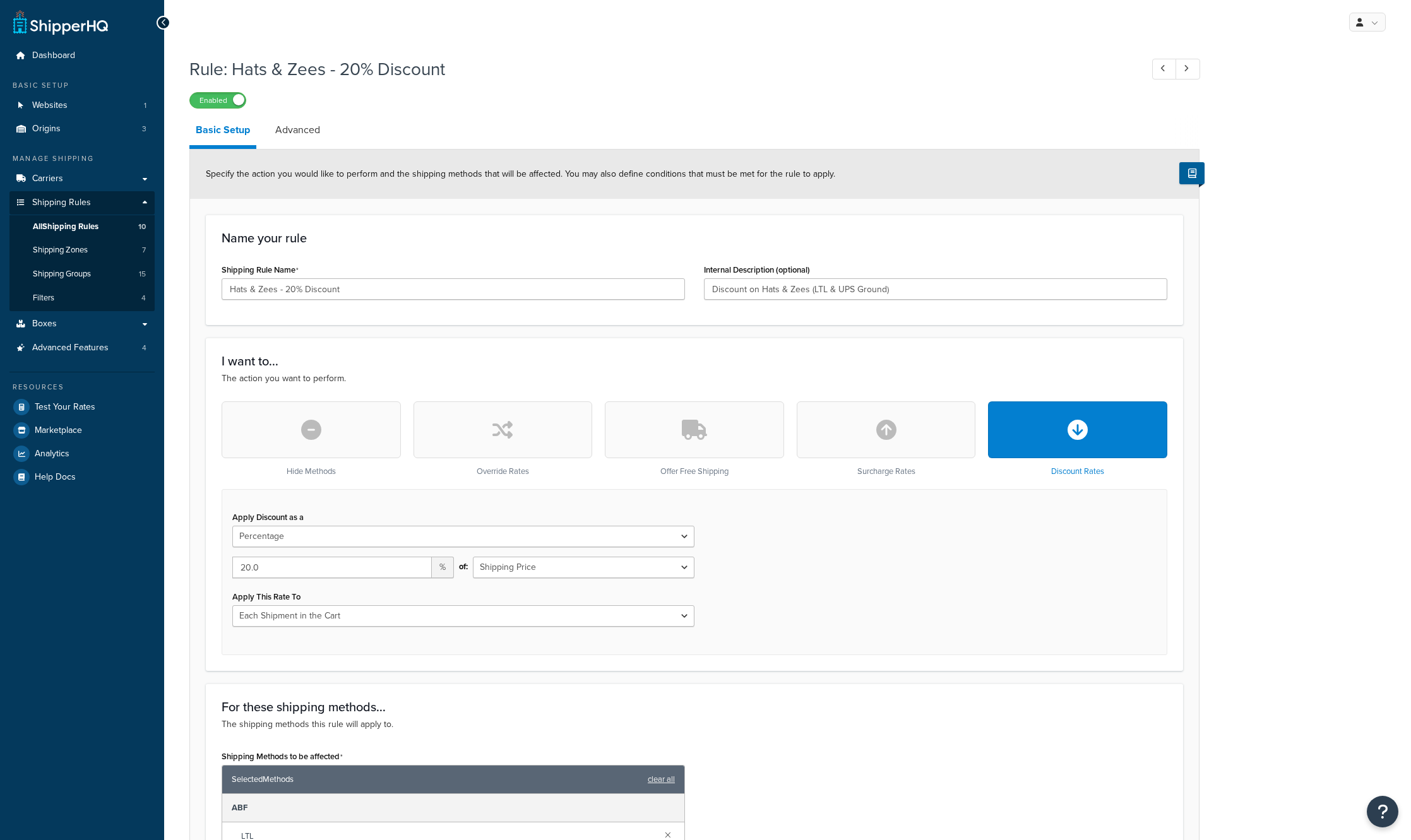
select select "PERCENTAGE"
select select "CART"
click at [936, 557] on div "Apply Discount as a Flat Rate Percentage Flat Rate & Percentage 20.0 % of: Ship…" at bounding box center [694, 572] width 945 height 166
click at [232, 99] on label "Enabled" at bounding box center [217, 100] width 56 height 15
click at [649, 537] on select "Flat Rate Percentage Flat Rate & Percentage" at bounding box center [463, 537] width 462 height 21
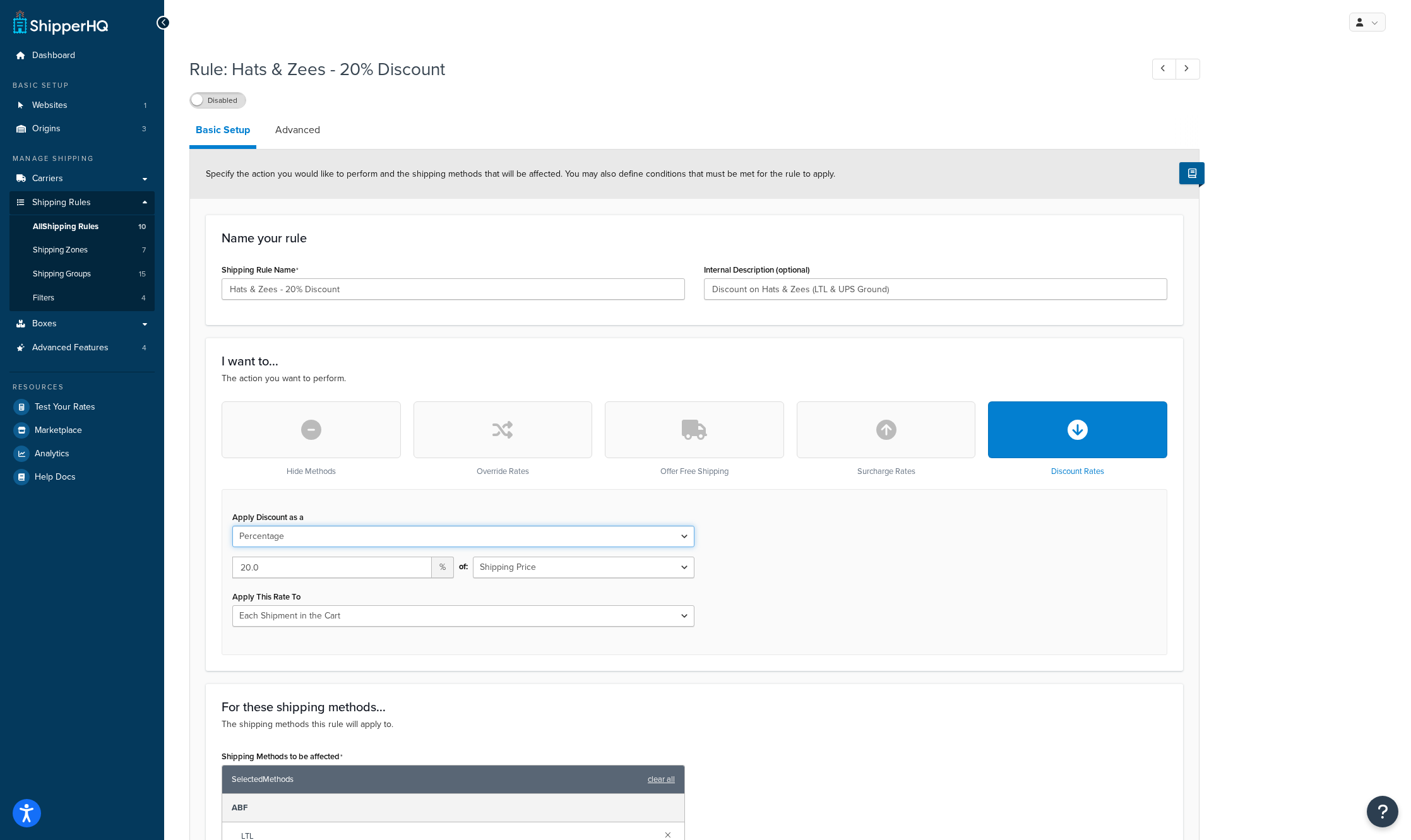
click at [649, 537] on select "Flat Rate Percentage Flat Rate & Percentage" at bounding box center [463, 537] width 462 height 21
click at [501, 417] on button "button" at bounding box center [503, 430] width 179 height 57
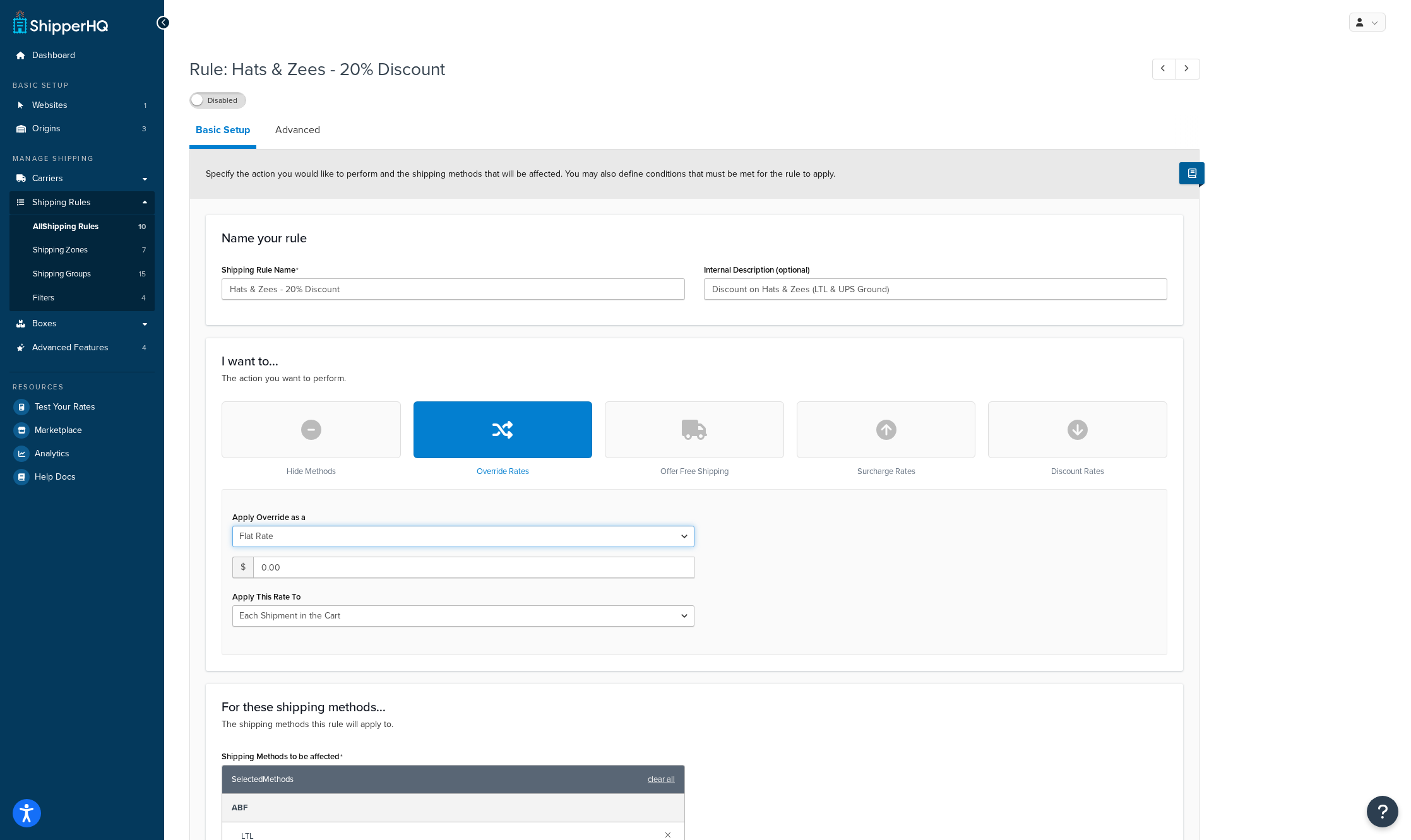
click at [449, 541] on select "Flat Rate Percentage Flat Rate & Percentage" at bounding box center [463, 537] width 462 height 21
click at [232, 526] on select "Flat Rate Percentage Flat Rate & Percentage" at bounding box center [463, 537] width 462 height 21
click at [531, 570] on select "Order Value" at bounding box center [584, 567] width 222 height 21
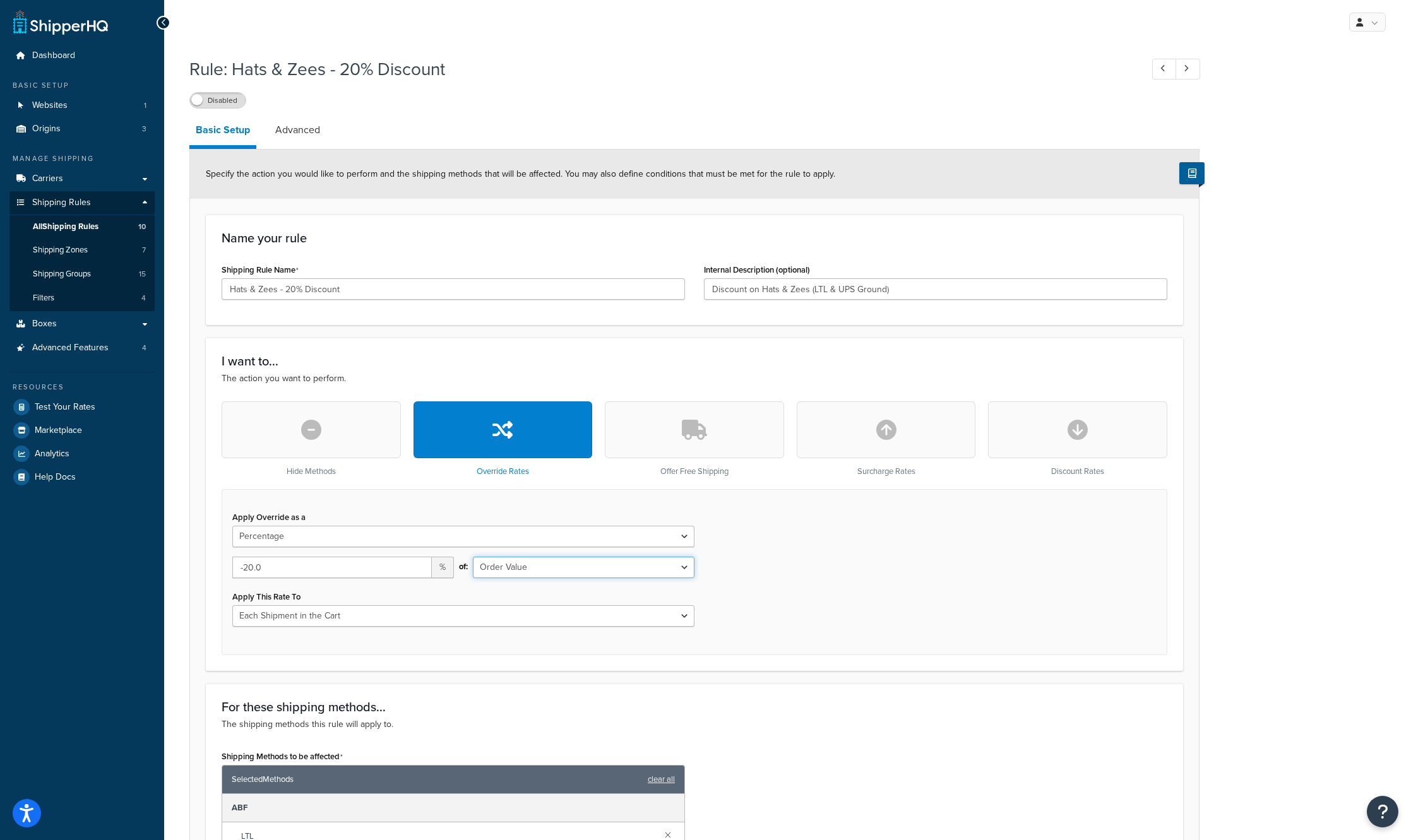
click at [531, 570] on select "Order Value" at bounding box center [584, 567] width 222 height 21
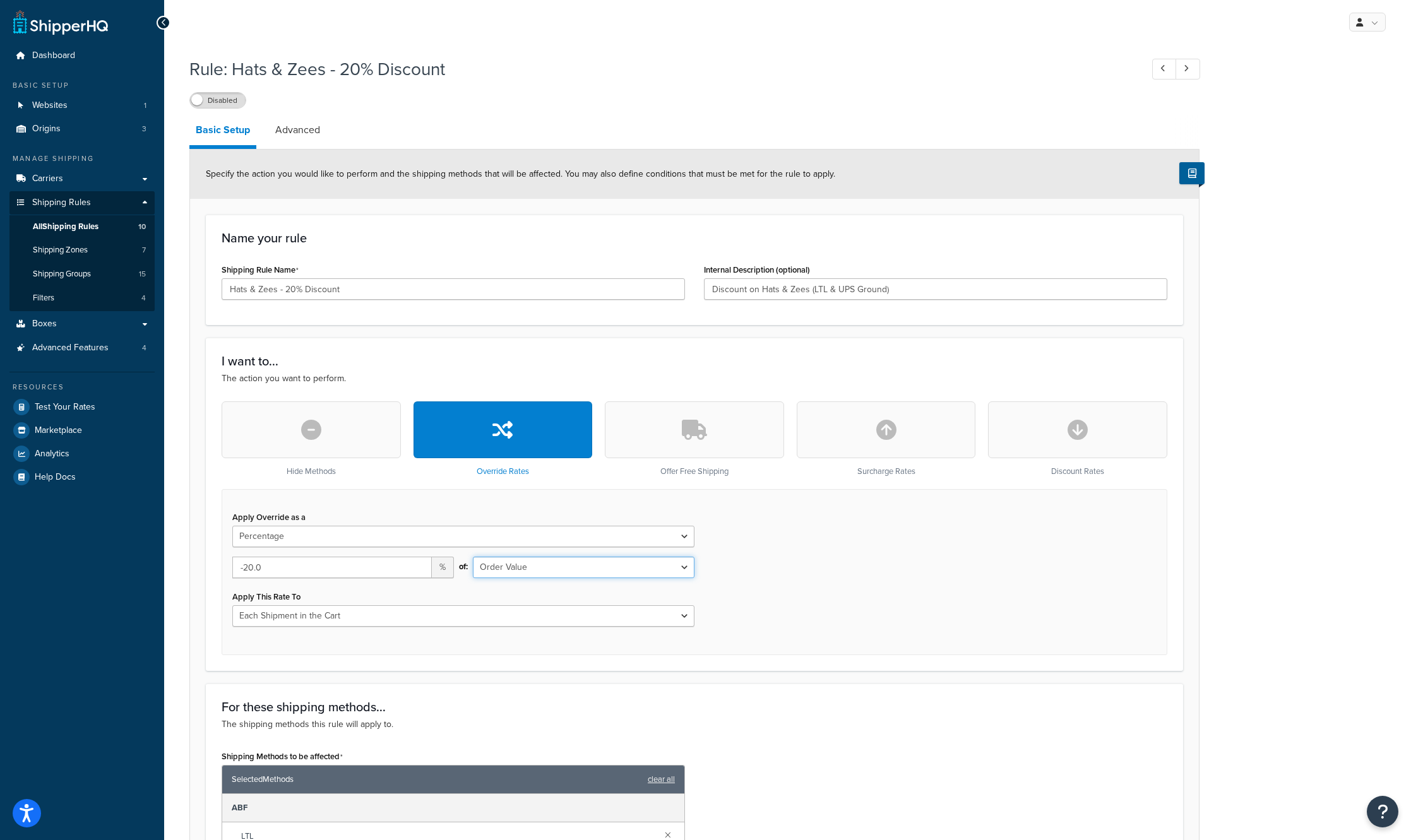
click at [531, 570] on select "Order Value" at bounding box center [584, 567] width 222 height 21
click at [979, 436] on div "Hide Methods Override Rates Offer Free Shipping Surcharge Rates Discount Rates" at bounding box center [694, 445] width 945 height 88
click at [1003, 432] on button "button" at bounding box center [1078, 430] width 179 height 57
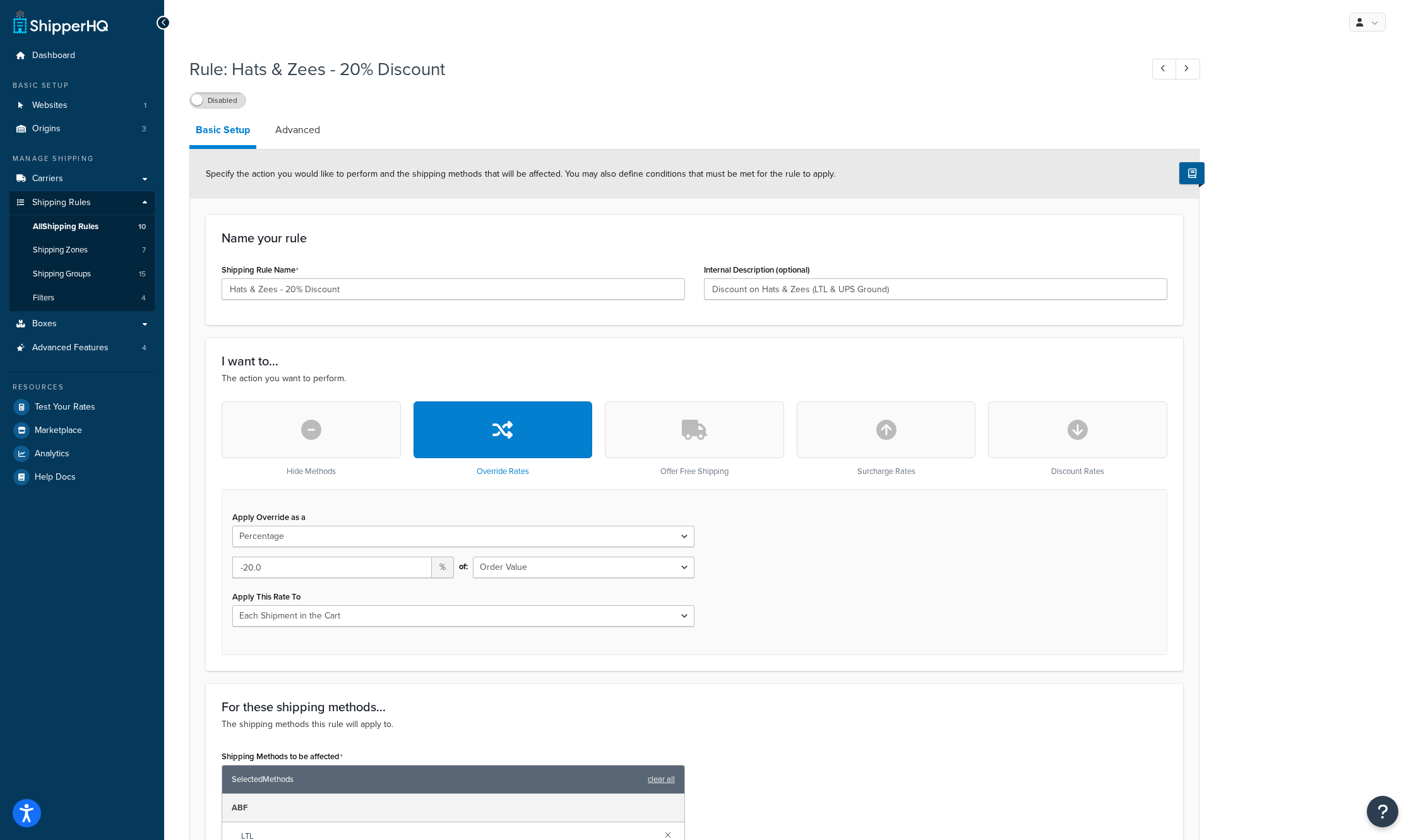
select select "FLAT_RATE"
select select "CART"
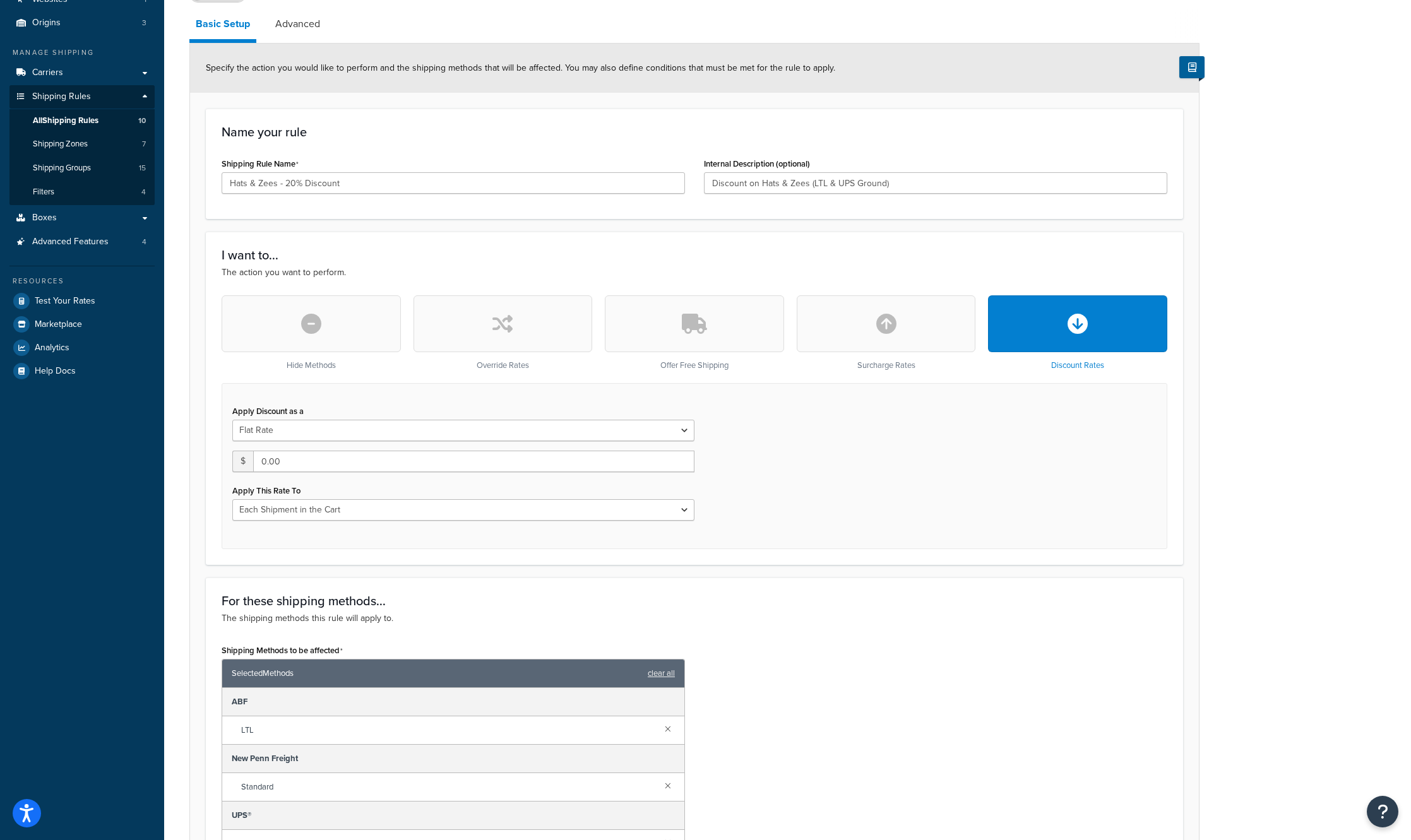
scroll to position [126, 0]
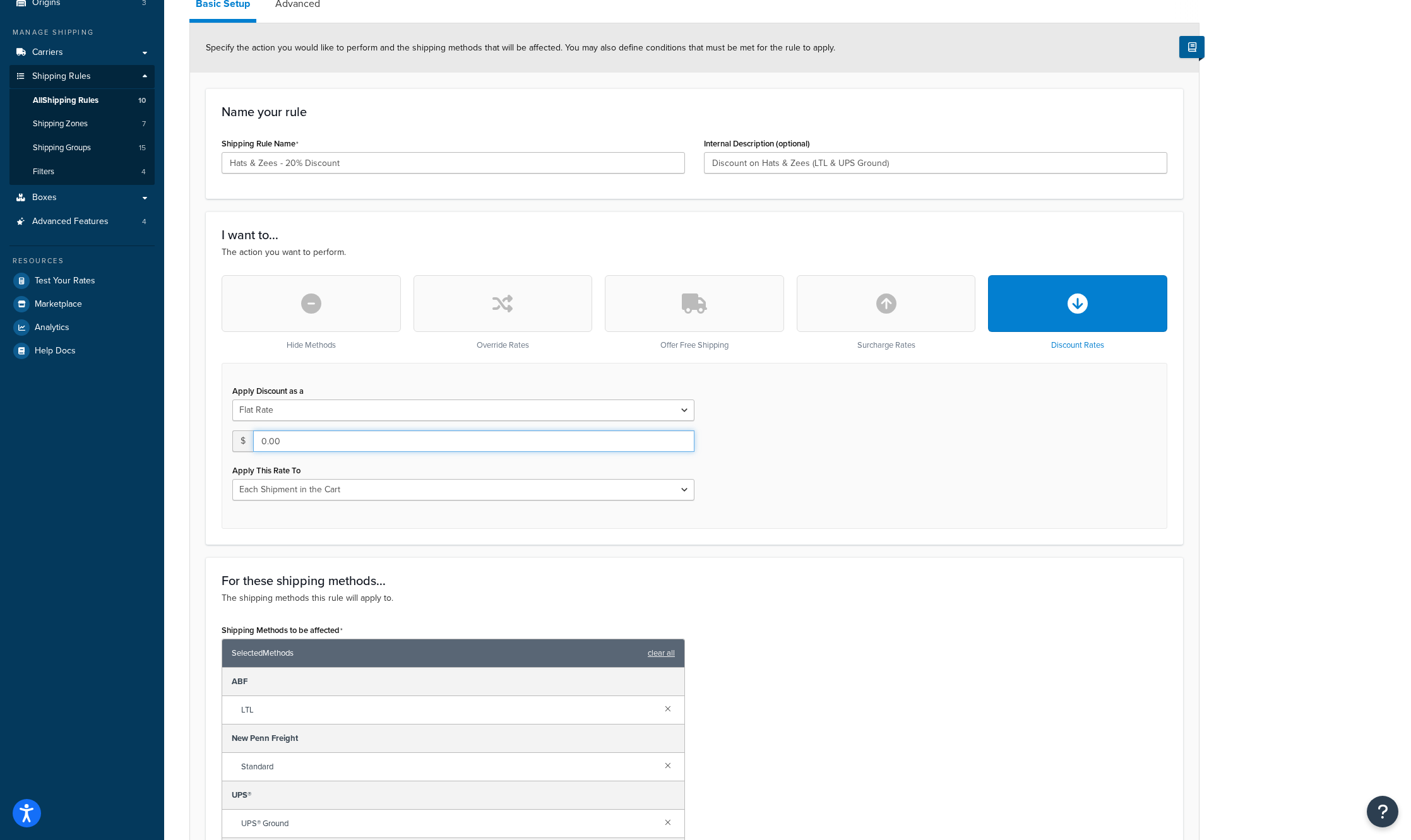
click at [421, 452] on input "0.00" at bounding box center [473, 441] width 441 height 21
drag, startPoint x: 327, startPoint y: 443, endPoint x: 236, endPoint y: 440, distance: 91.0
click at [236, 440] on div "$ 0.00" at bounding box center [463, 441] width 462 height 21
type input "5.00"
click at [385, 487] on select "Entire Cart Each Shipment in the Cart Each Origin in the Cart Each Shipping Gro…" at bounding box center [463, 489] width 462 height 21
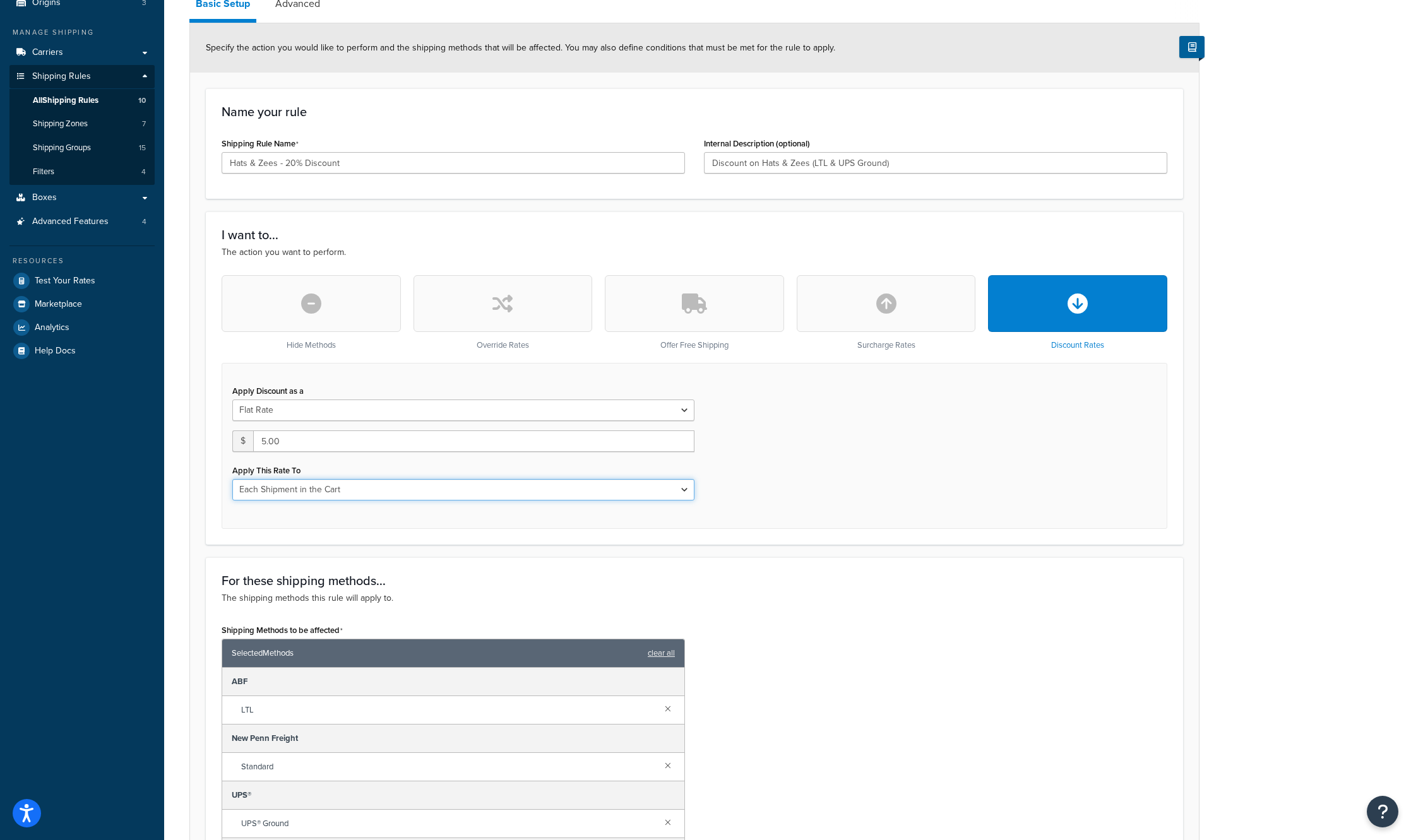
select select "ENTIRE_CART"
click at [232, 479] on select "Entire Cart Each Shipment in the Cart Each Origin in the Cart Each Shipping Gro…" at bounding box center [463, 489] width 462 height 21
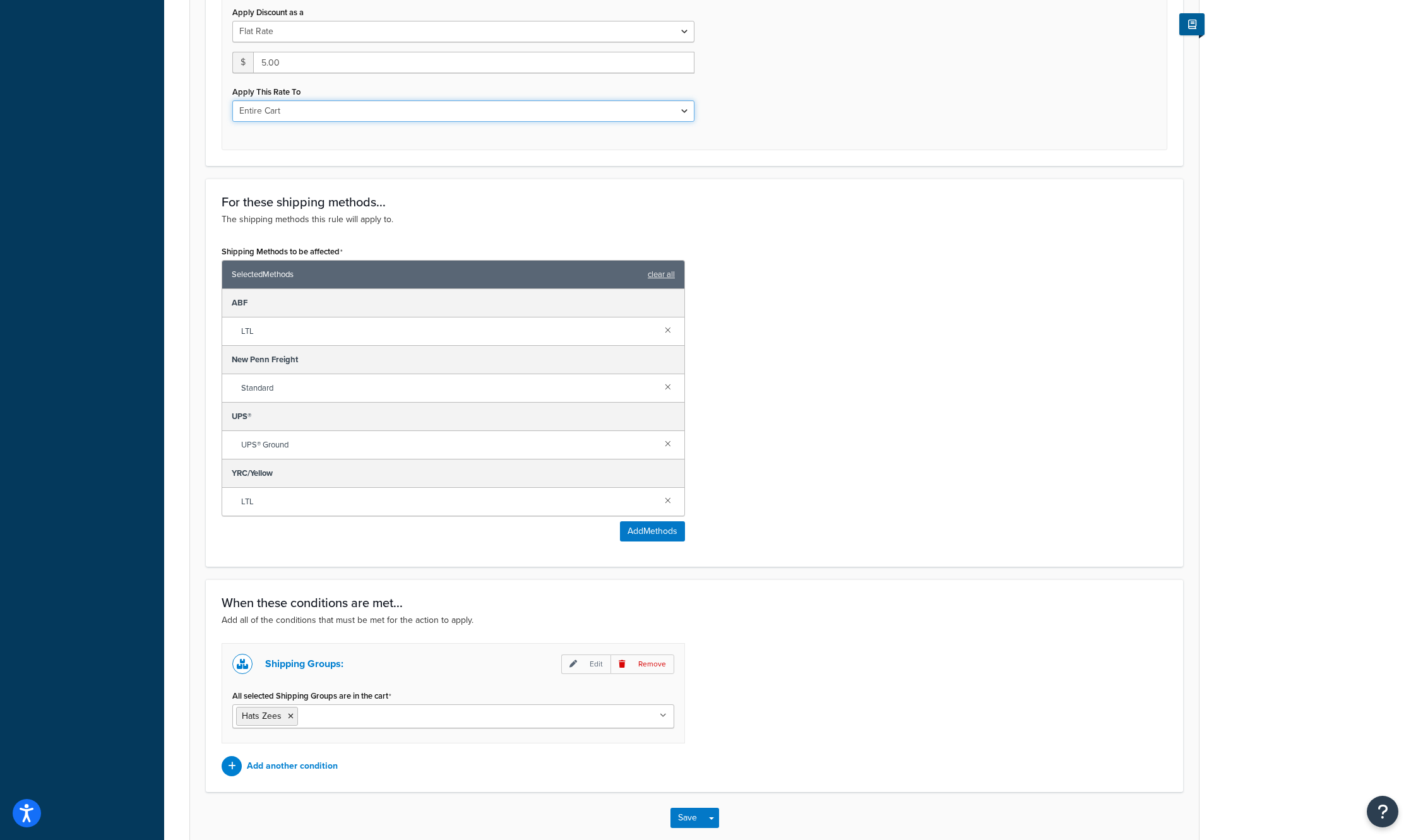
scroll to position [568, 0]
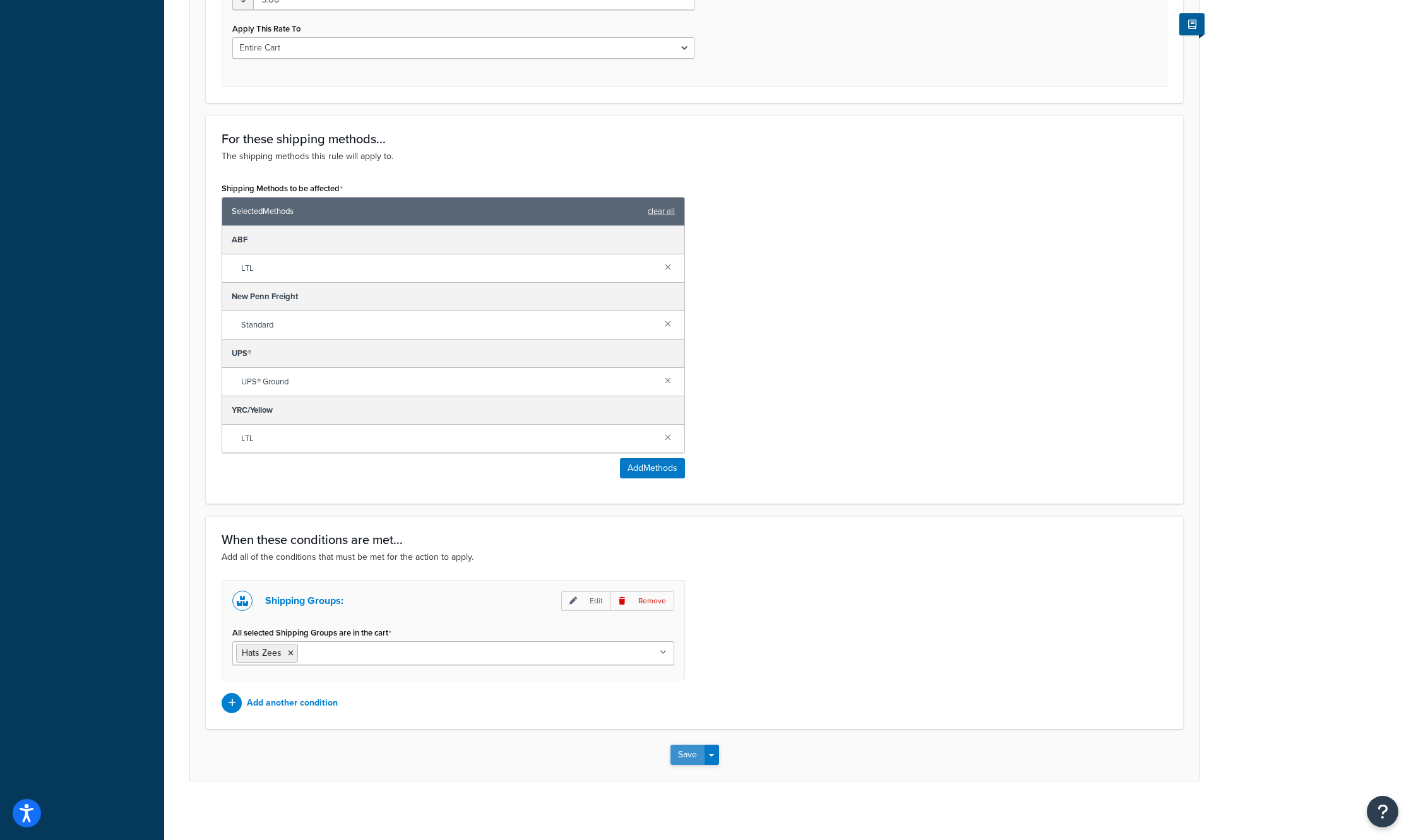
click at [690, 747] on button "Save" at bounding box center [688, 754] width 34 height 20
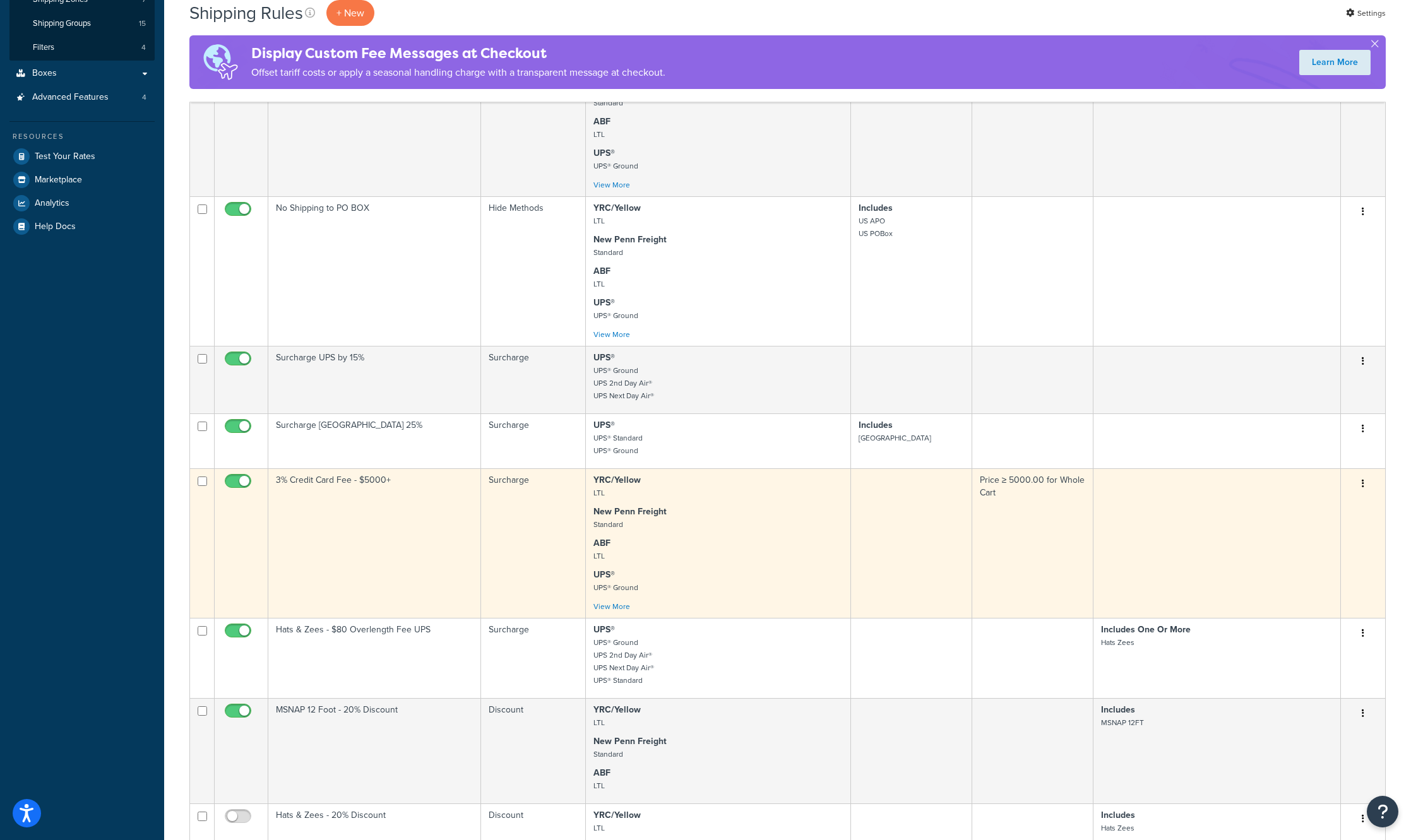
scroll to position [378, 0]
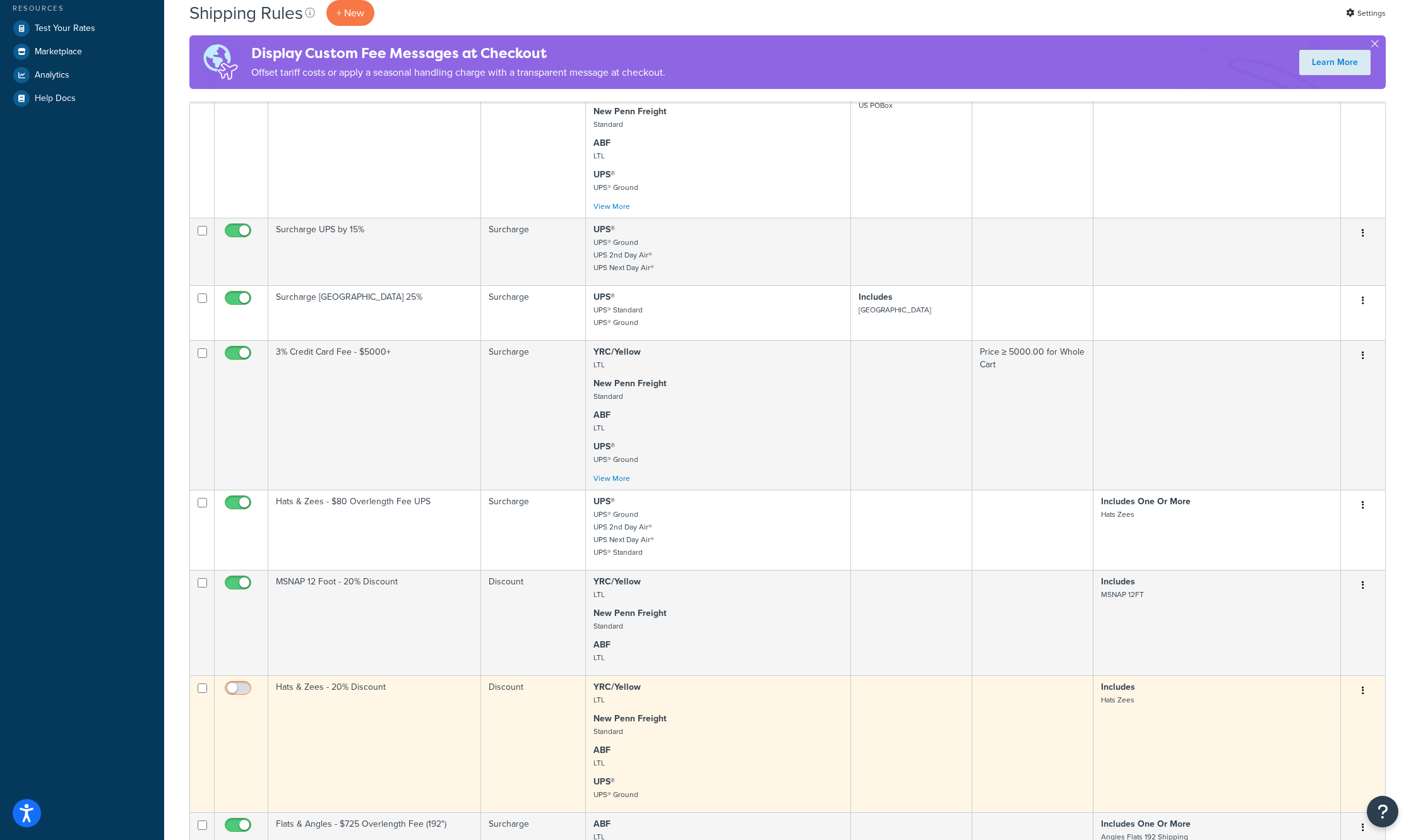
click at [248, 696] on input "checkbox" at bounding box center [239, 691] width 34 height 16
checkbox input "true"
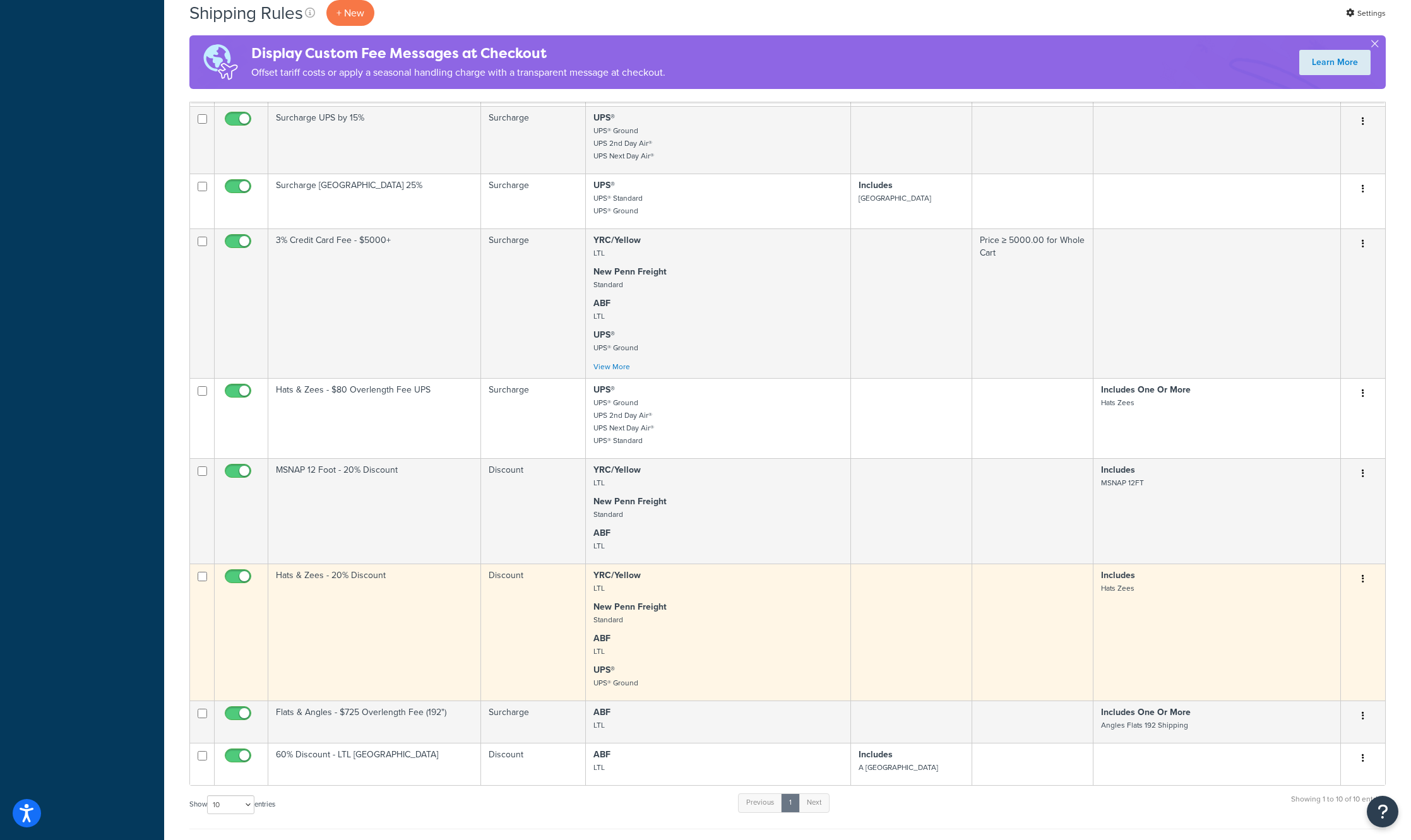
scroll to position [504, 0]
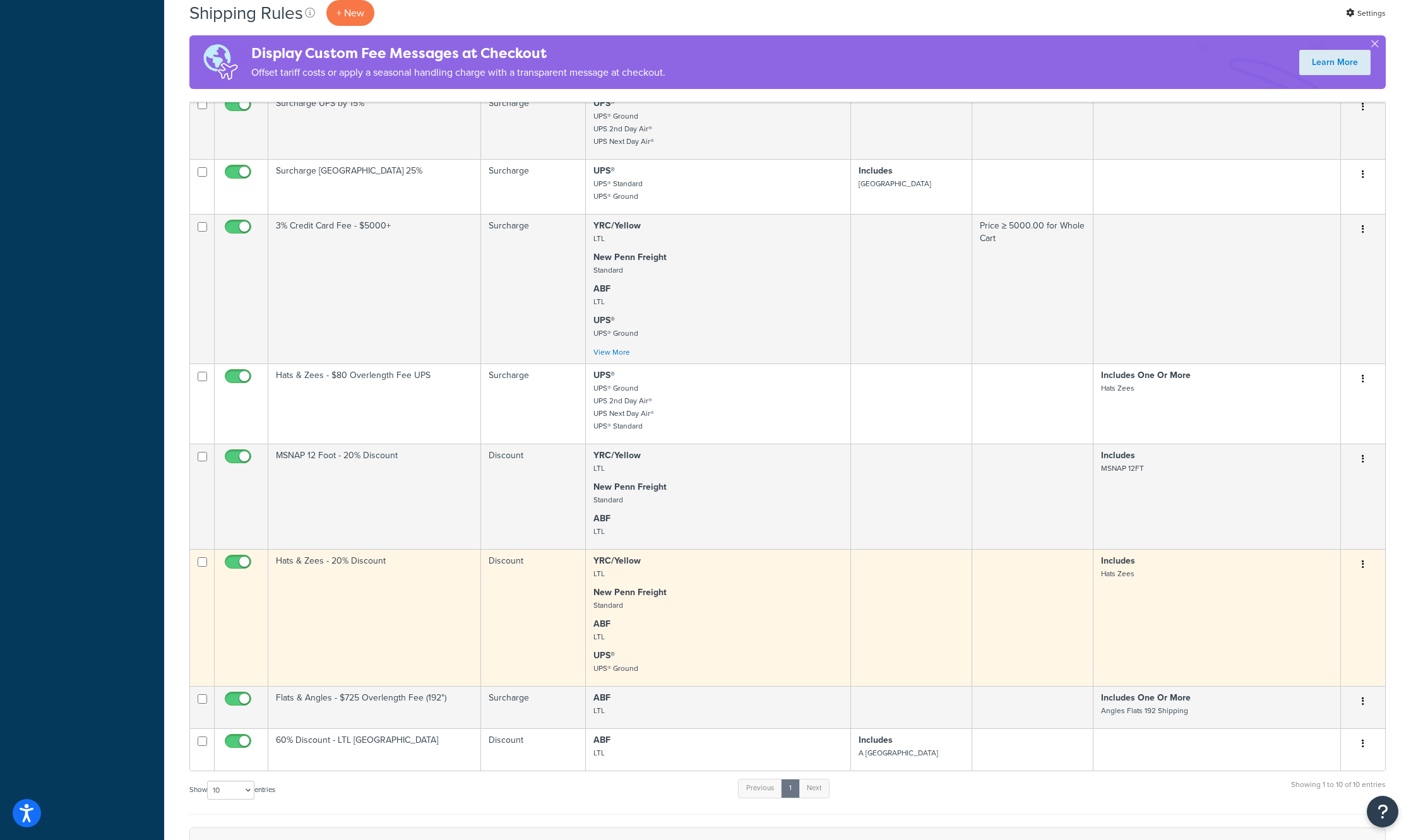
click at [351, 593] on td "Hats & Zees - 20% Discount" at bounding box center [375, 617] width 213 height 137
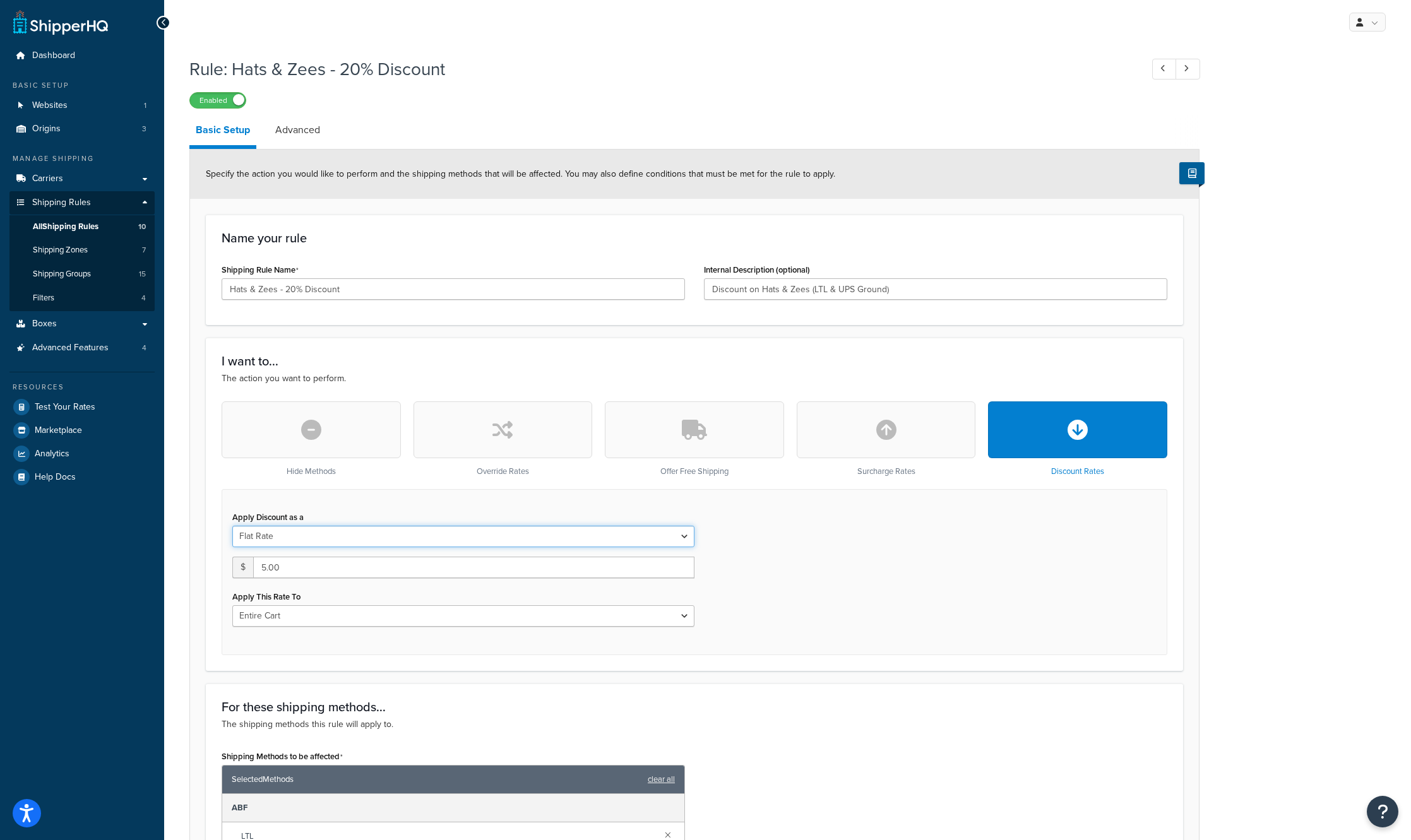
click at [496, 536] on select "Flat Rate Percentage Flat Rate & Percentage" at bounding box center [463, 537] width 462 height 21
select select "PERCENTAGE"
click at [232, 526] on select "Flat Rate Percentage Flat Rate & Percentage" at bounding box center [463, 537] width 462 height 21
click at [337, 569] on input "0.0" at bounding box center [332, 567] width 200 height 21
click at [567, 575] on select "Shipping Price Order Value" at bounding box center [584, 567] width 222 height 21
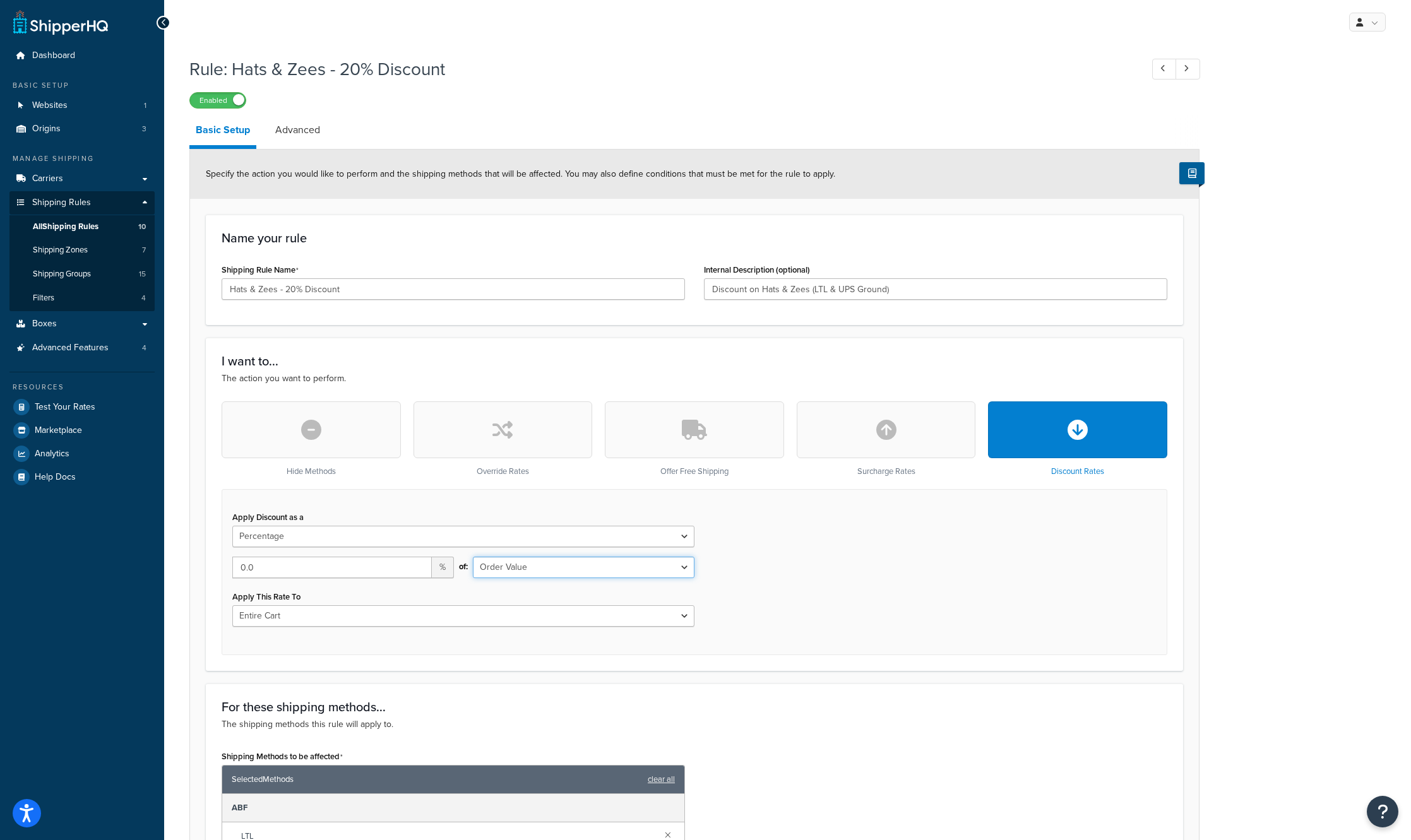
select select "SHIPPING"
click at [473, 557] on select "Shipping Price Order Value" at bounding box center [584, 567] width 222 height 21
drag, startPoint x: 345, startPoint y: 569, endPoint x: 139, endPoint y: 531, distance: 209.5
click at [158, 550] on div "Dashboard Basic Setup Websites 1 Origins 3 Manage Shipping Carriers Carriers Al…" at bounding box center [705, 705] width 1411 height 1412
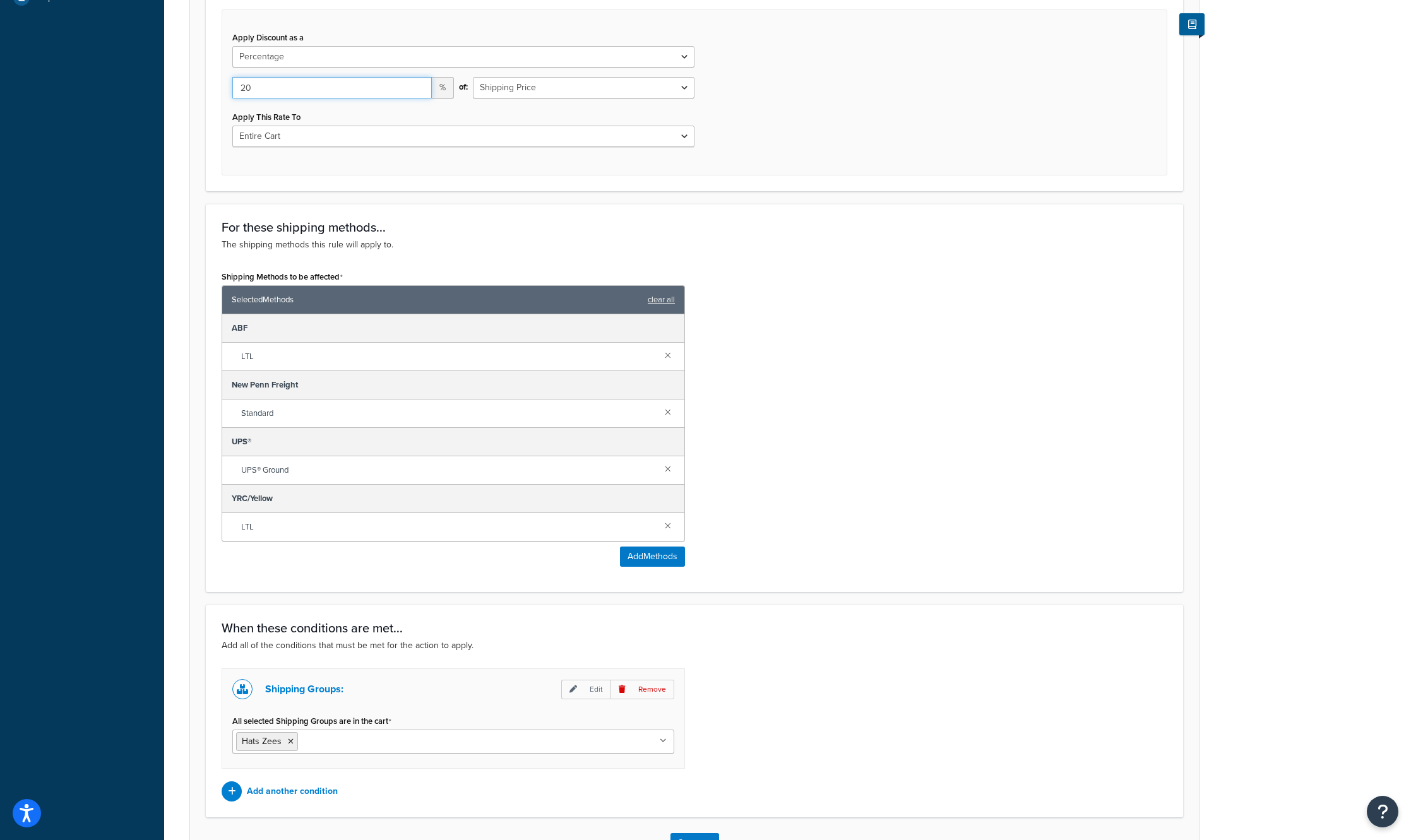
scroll to position [568, 0]
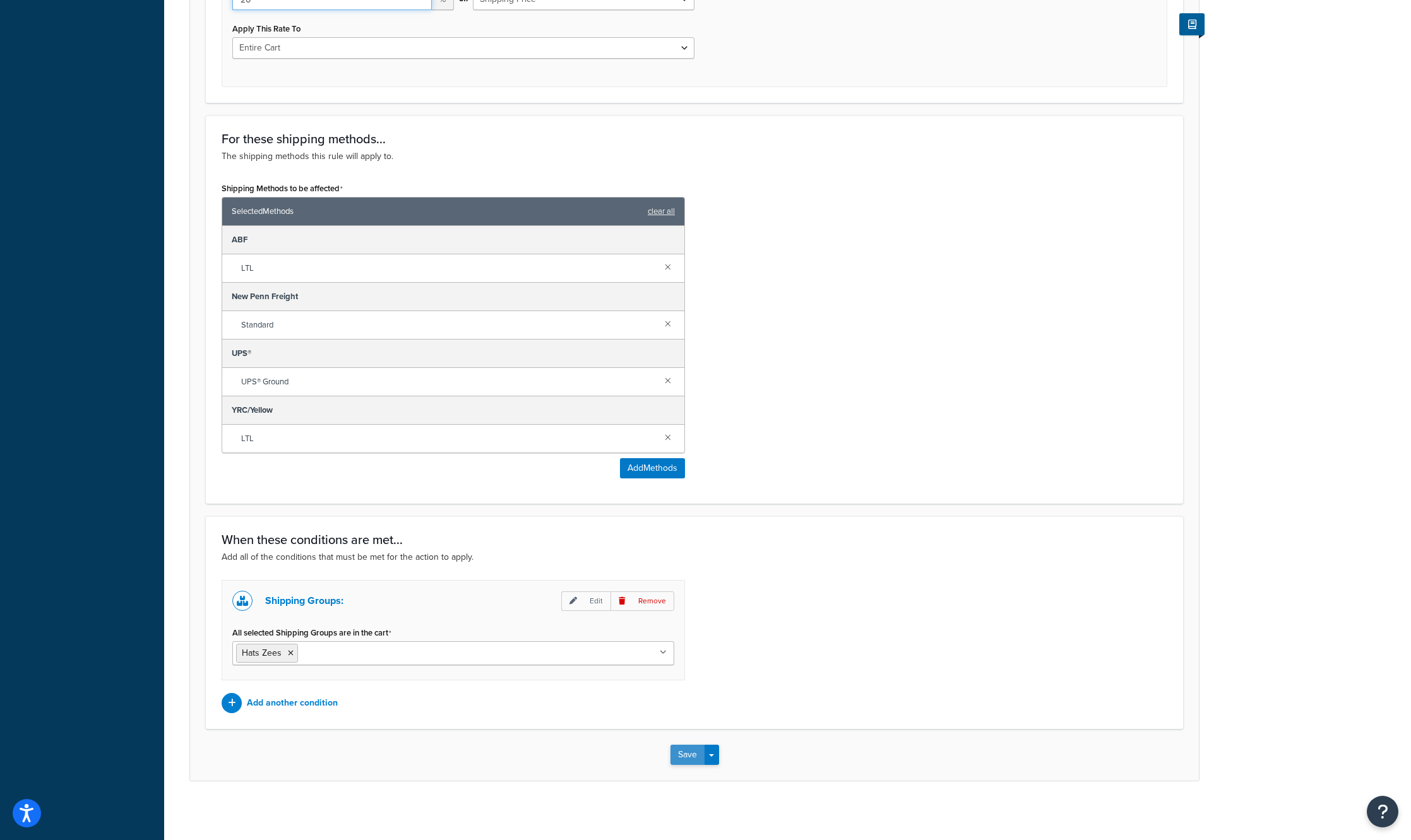
type input "20"
click at [685, 751] on button "Save" at bounding box center [688, 754] width 34 height 20
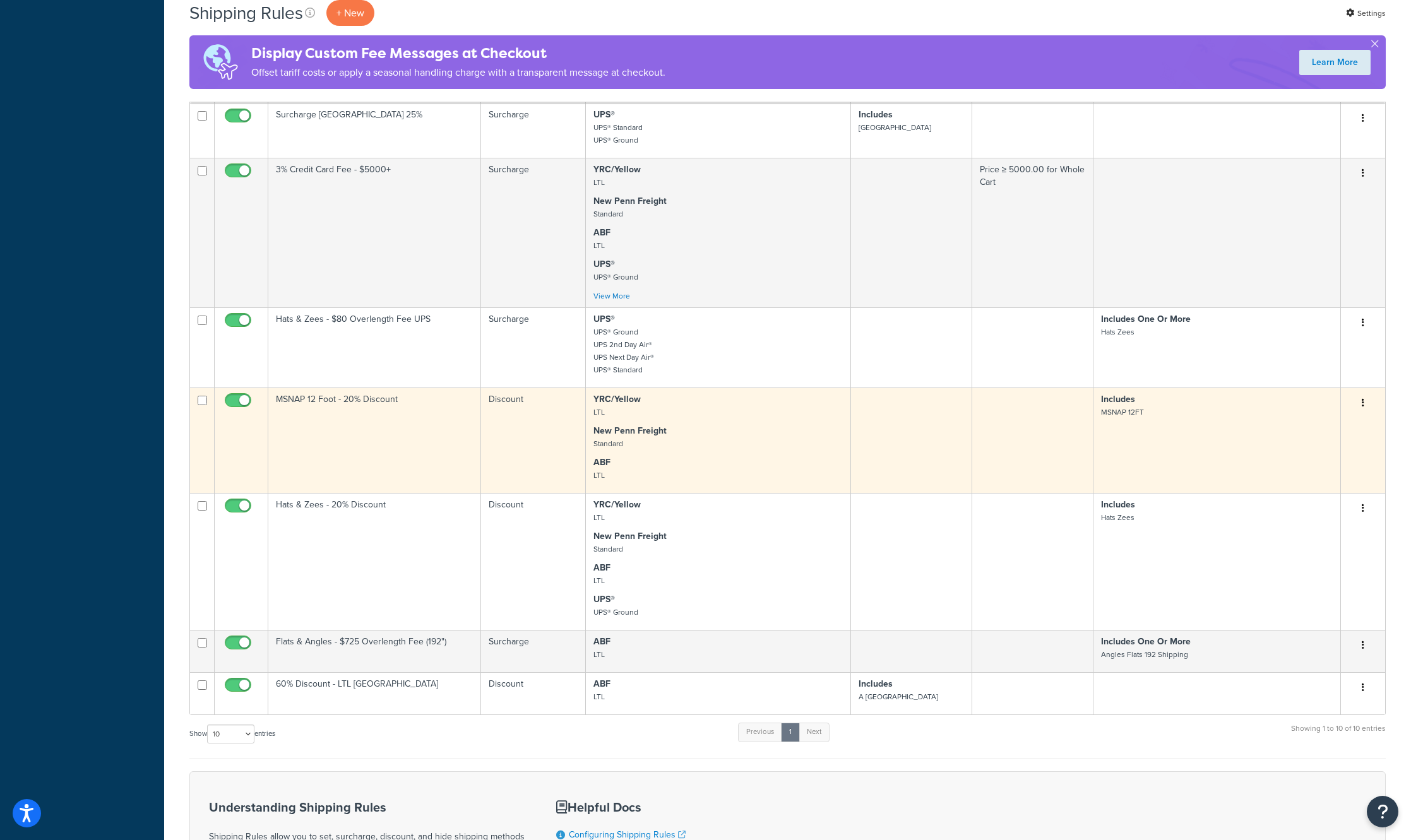
scroll to position [631, 0]
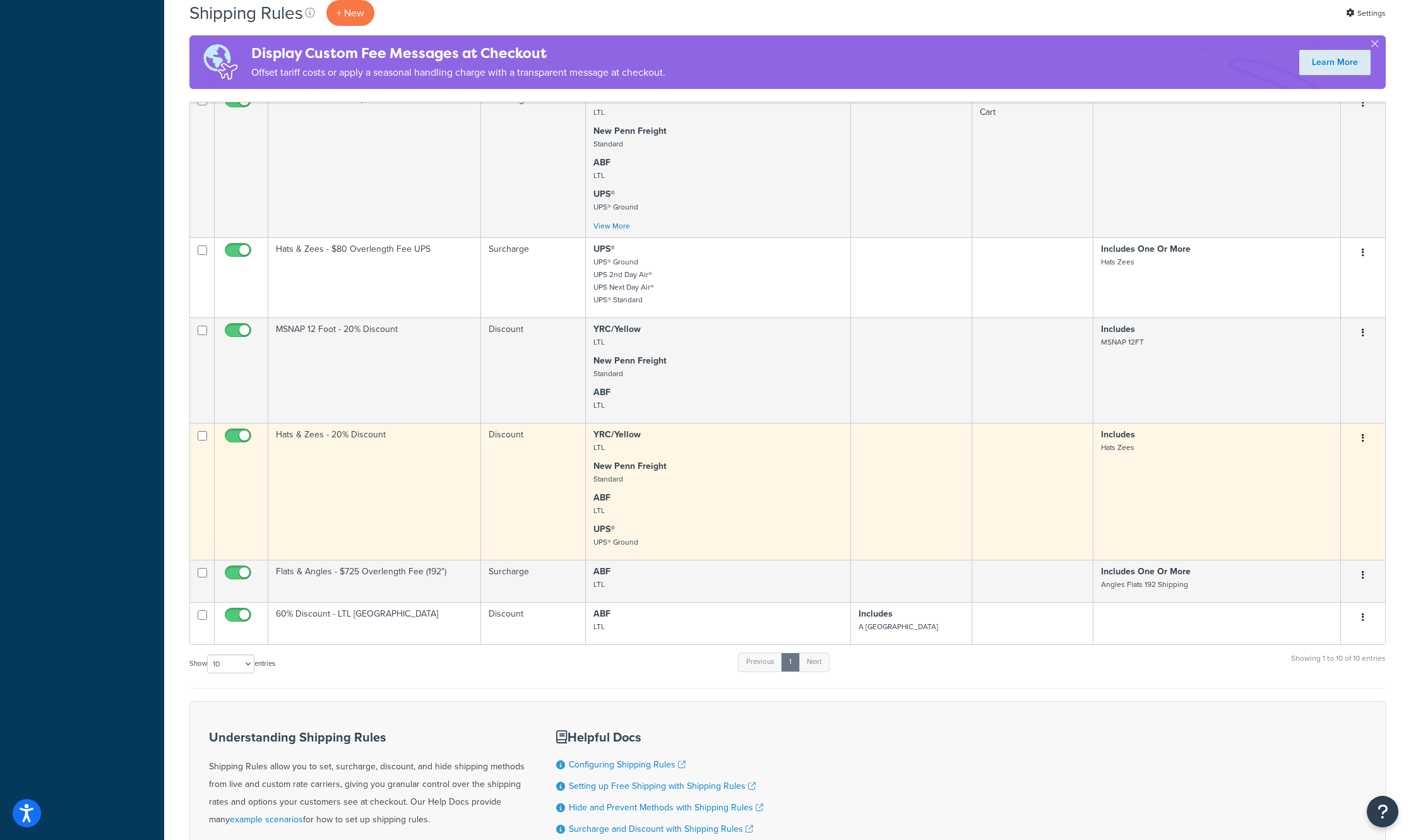
click at [240, 440] on input "checkbox" at bounding box center [239, 439] width 34 height 16
checkbox input "false"
click at [344, 488] on td "Hats & Zees - 20% Discount" at bounding box center [375, 491] width 213 height 137
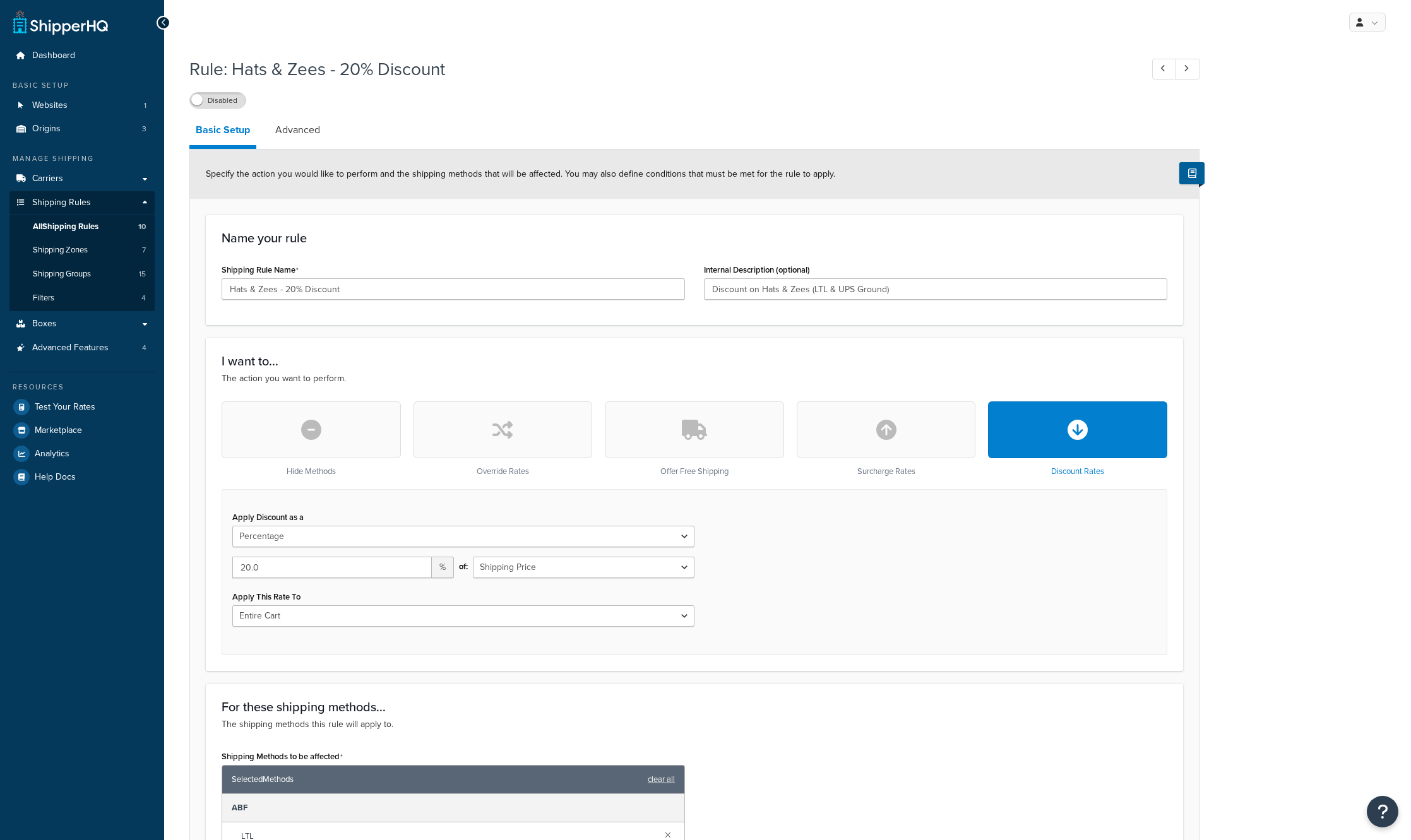
select select "PERCENTAGE"
click at [67, 291] on link "Filters 4" at bounding box center [82, 298] width 145 height 24
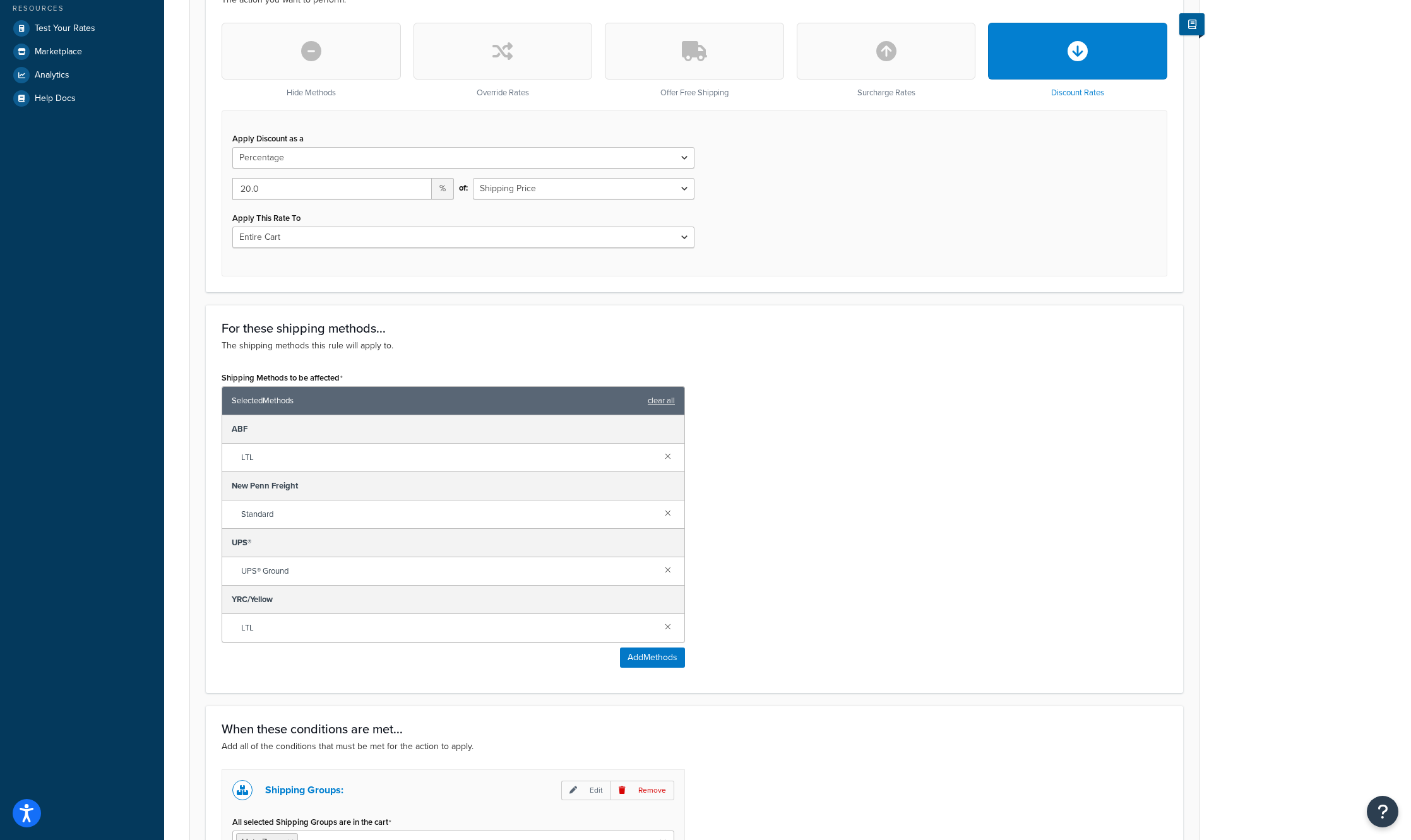
scroll to position [573, 0]
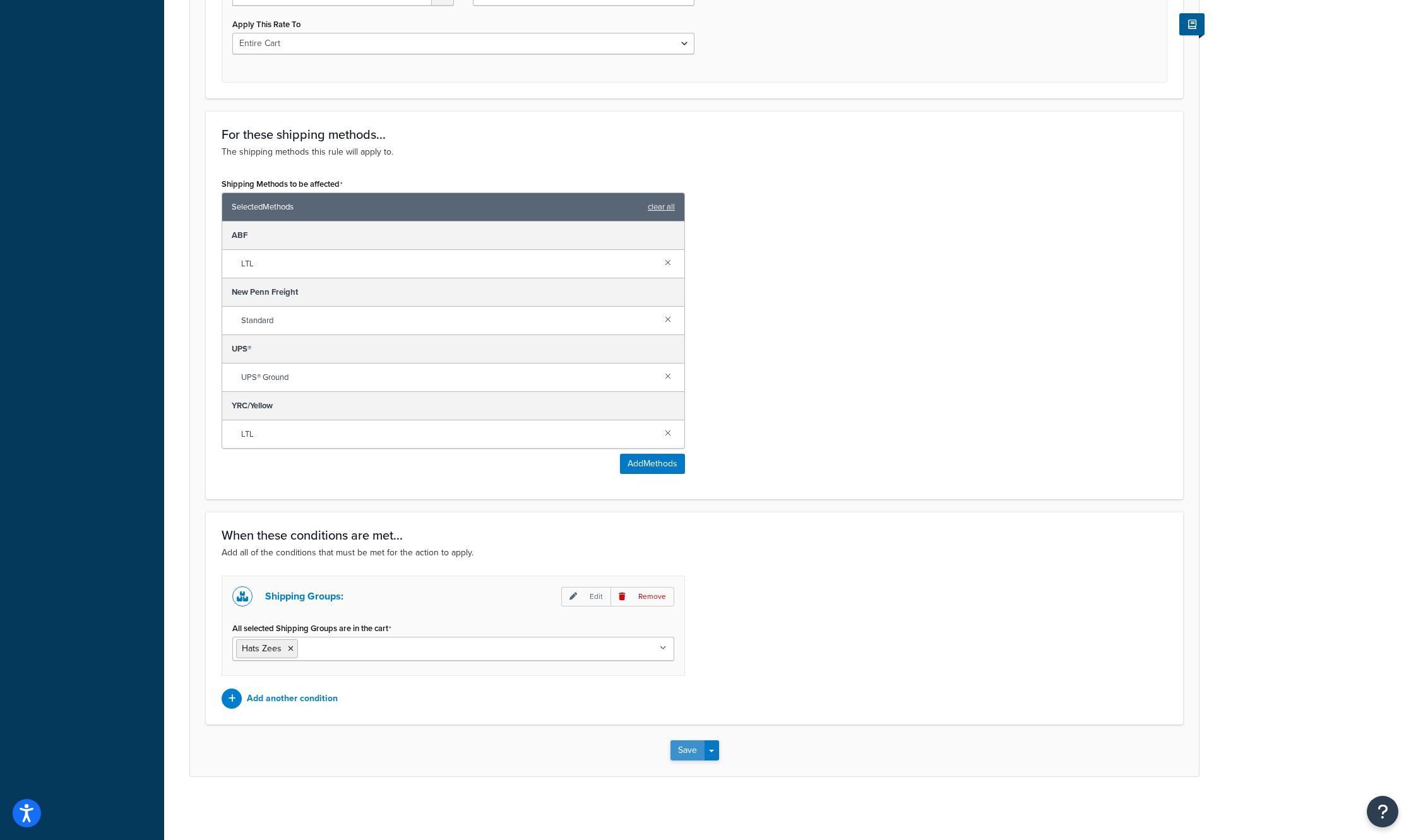
click at [694, 755] on button "Save" at bounding box center [688, 750] width 34 height 20
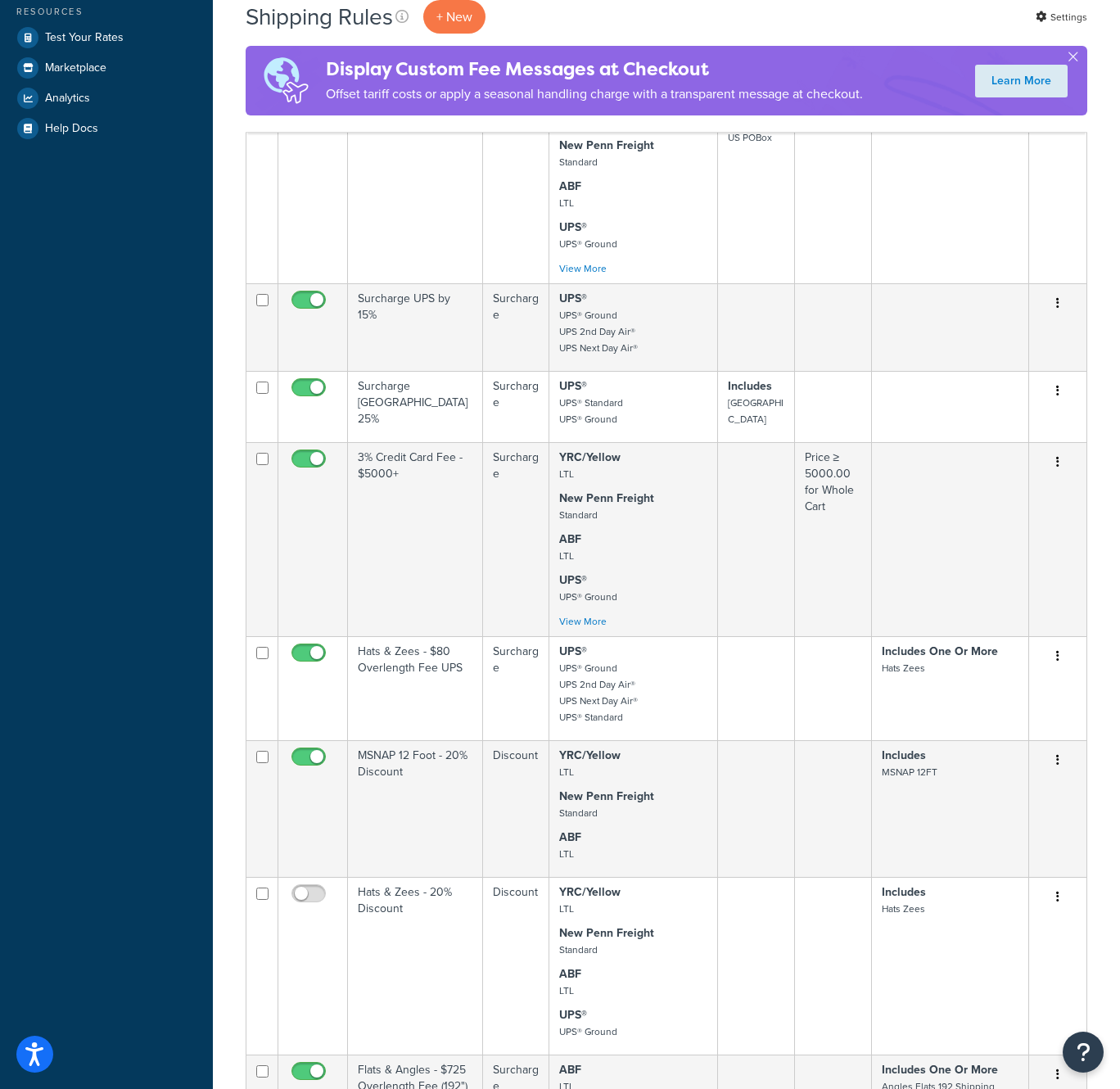
scroll to position [655, 0]
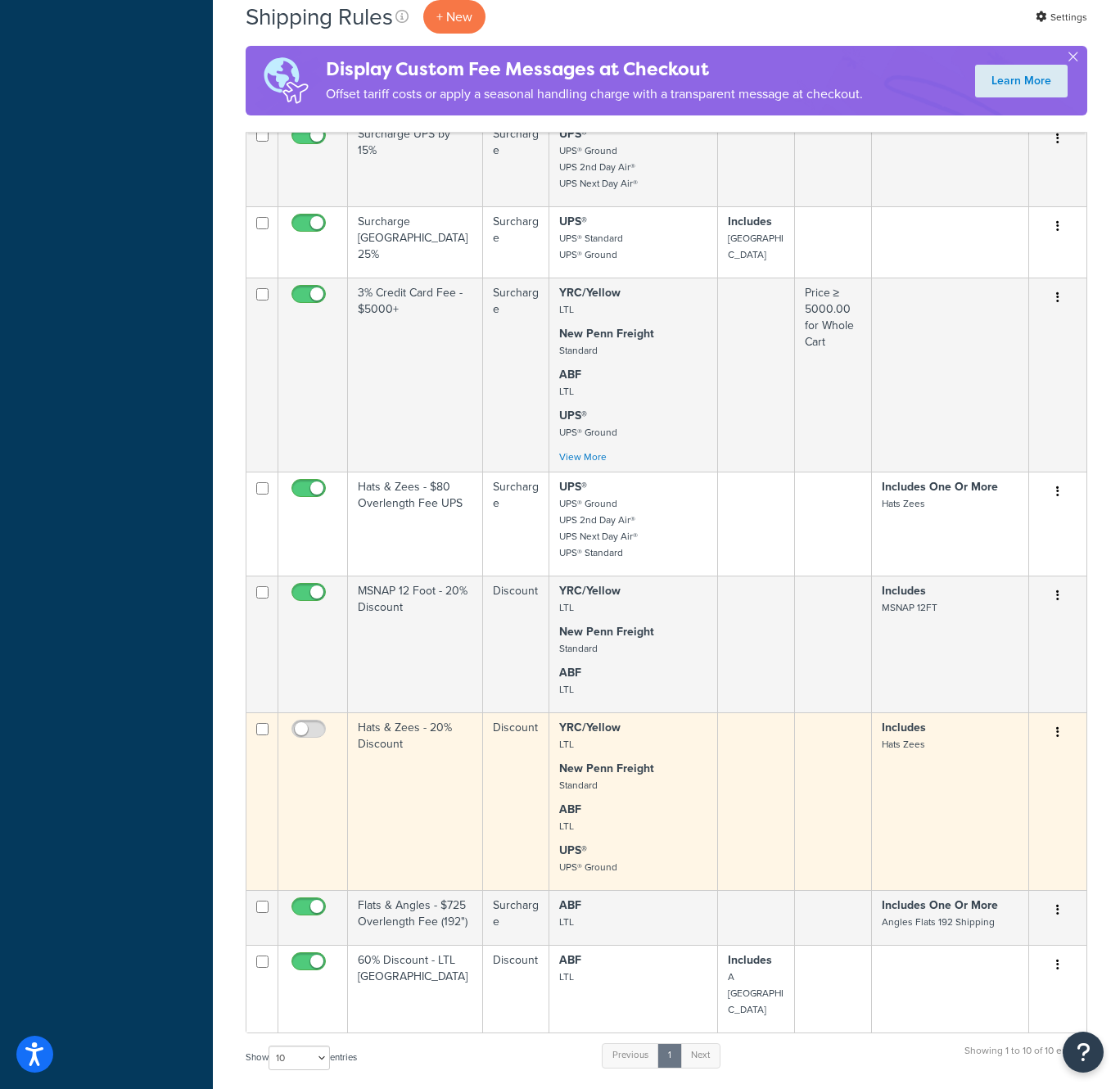
click at [321, 775] on td at bounding box center [313, 800] width 69 height 178
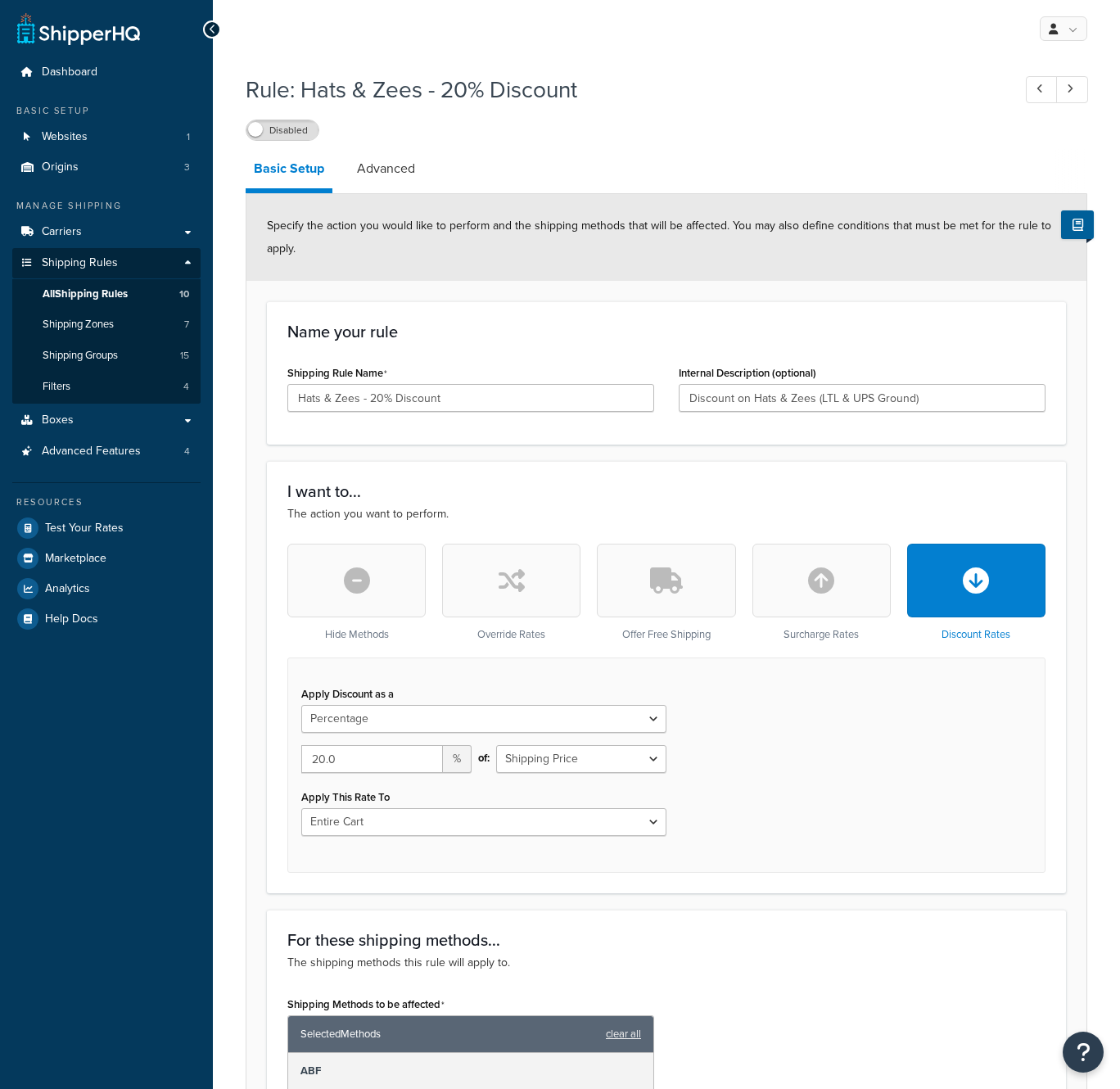
select select "PERCENTAGE"
click at [297, 134] on label "Disabled" at bounding box center [282, 130] width 72 height 20
click at [569, 827] on select "Entire Cart Each Shipment in the Cart Each Origin in the Cart Each Shipping Gro…" at bounding box center [484, 822] width 365 height 28
select select "SHIPPING_GROUP"
click at [302, 808] on select "Entire Cart Each Shipment in the Cart Each Origin in the Cart Each Shipping Gro…" at bounding box center [484, 822] width 365 height 28
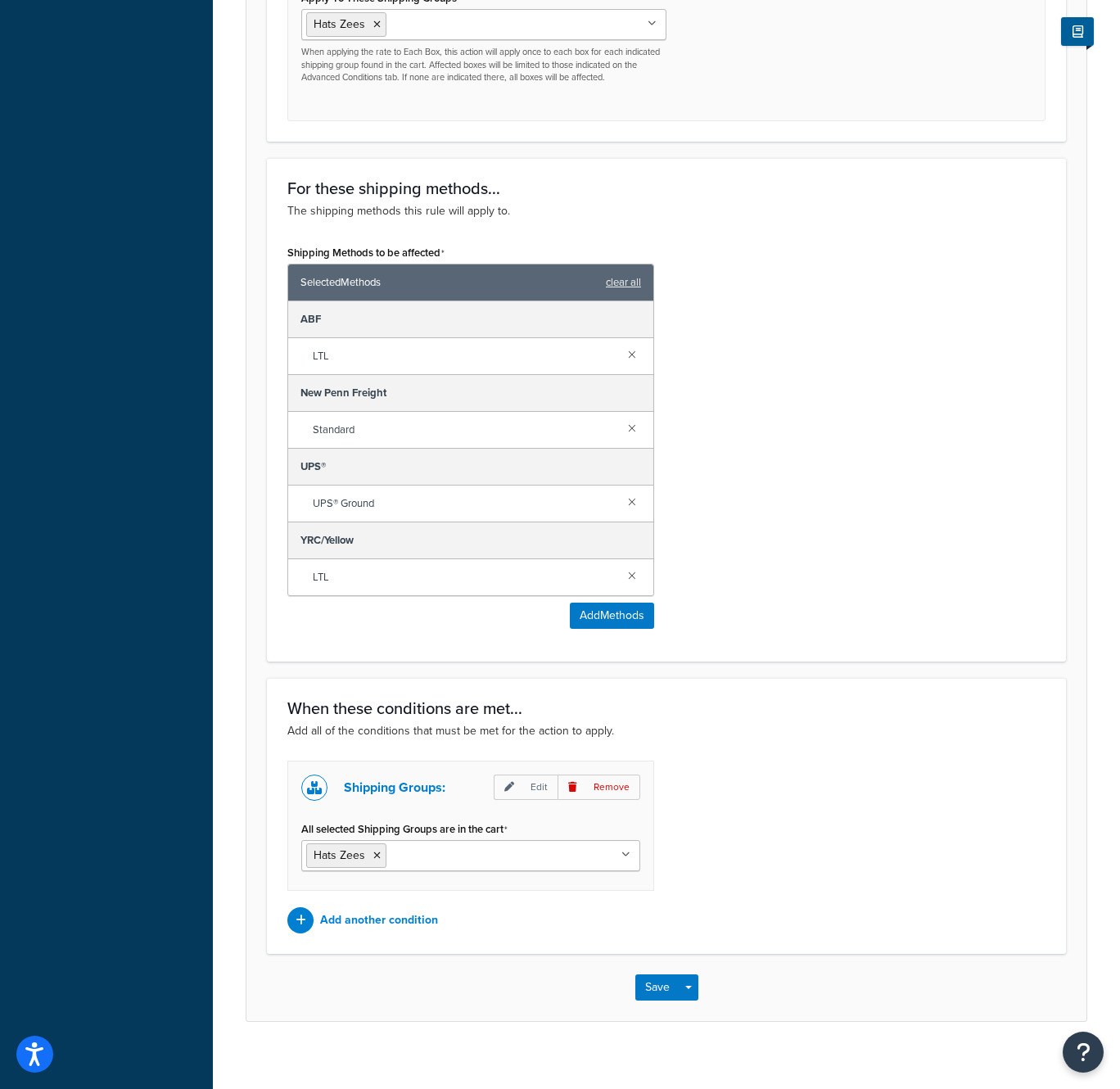
scroll to position [878, 0]
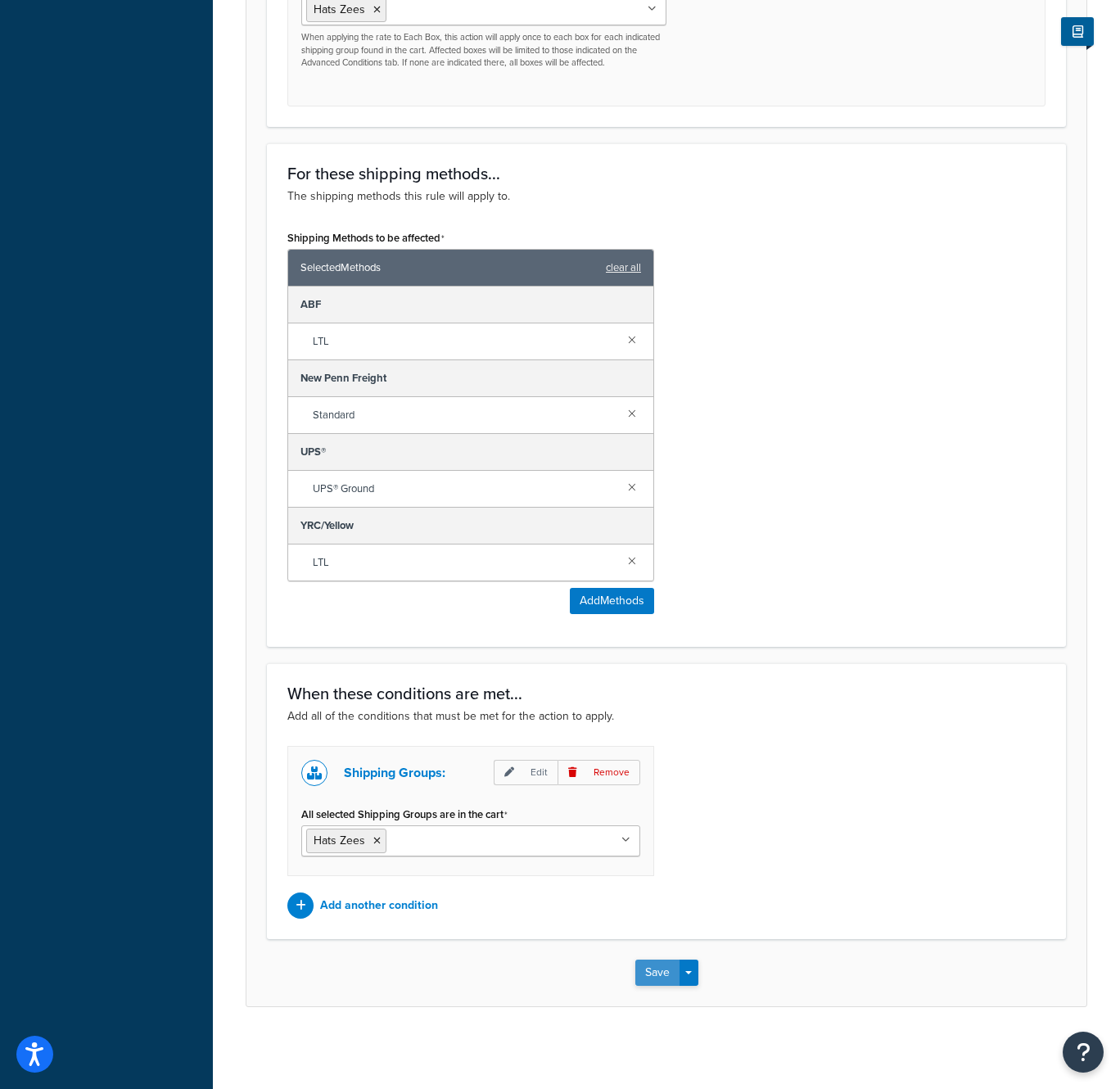
click at [659, 979] on button "Save" at bounding box center [658, 972] width 45 height 26
